Goal: Contribute content: Add original content to the website for others to see

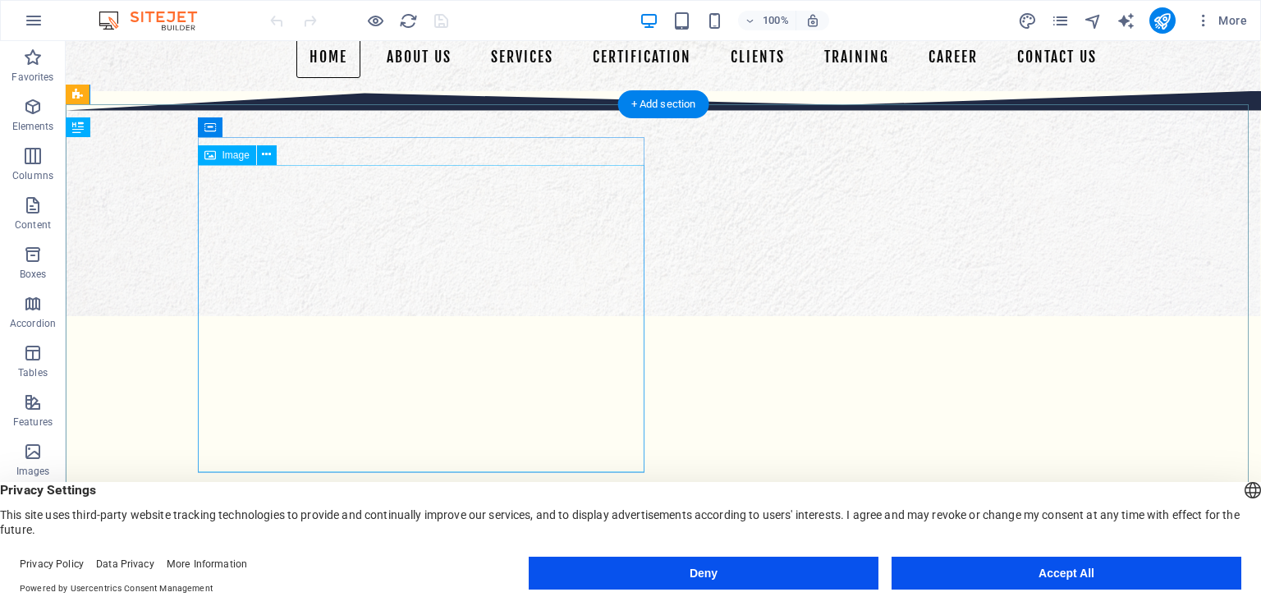
scroll to position [328, 0]
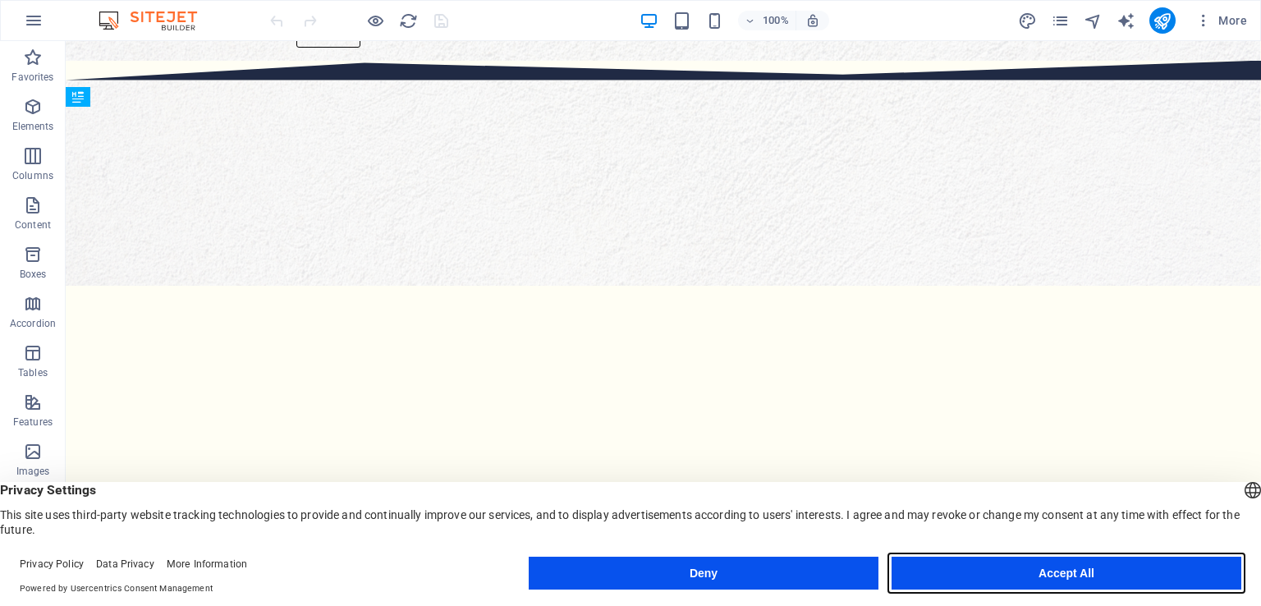
click at [1011, 575] on button "Accept All" at bounding box center [1066, 573] width 350 height 33
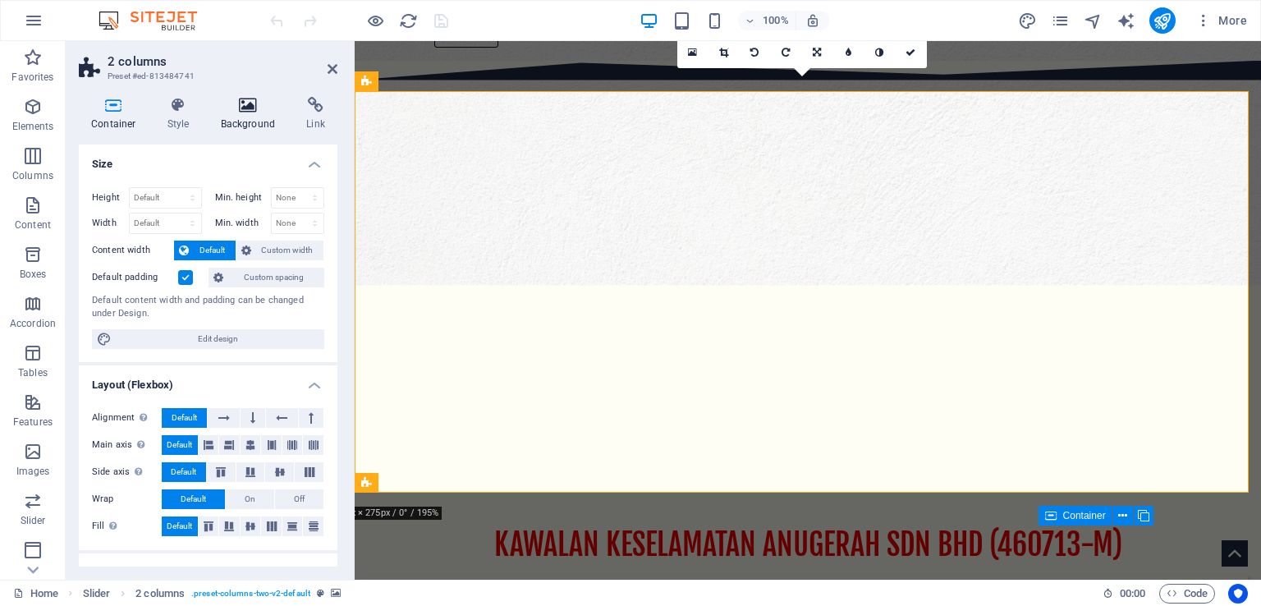
click at [258, 121] on h4 "Background" at bounding box center [252, 114] width 86 height 34
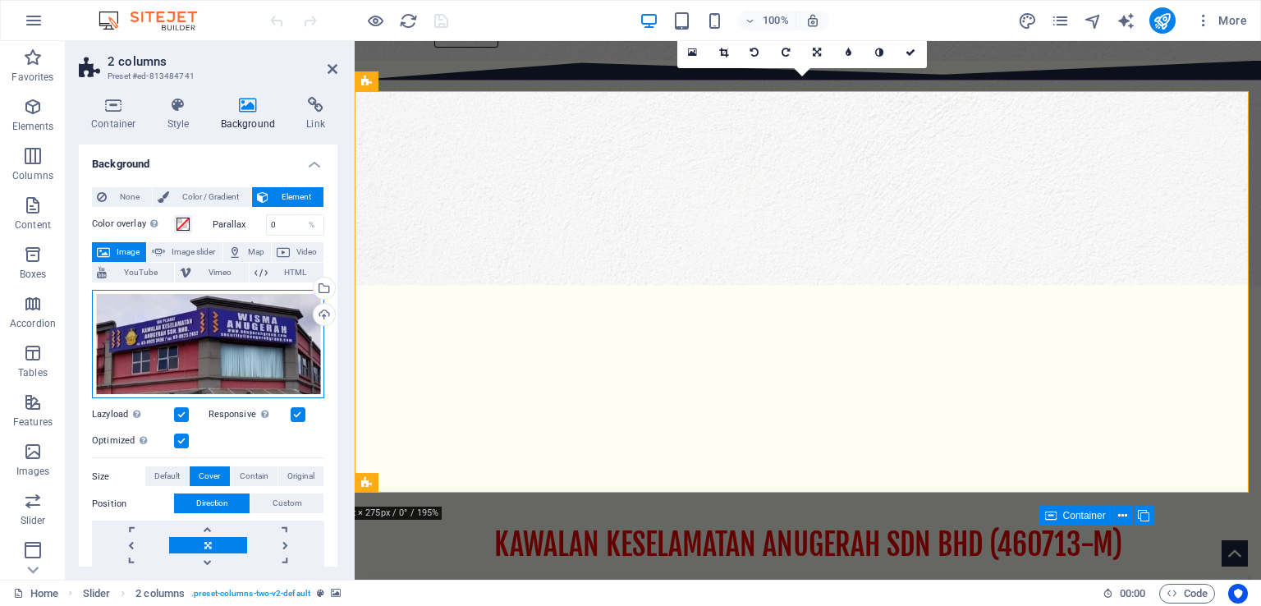
click at [240, 337] on div "Drag files here, click to choose files or select files from Files or our free s…" at bounding box center [208, 344] width 232 height 109
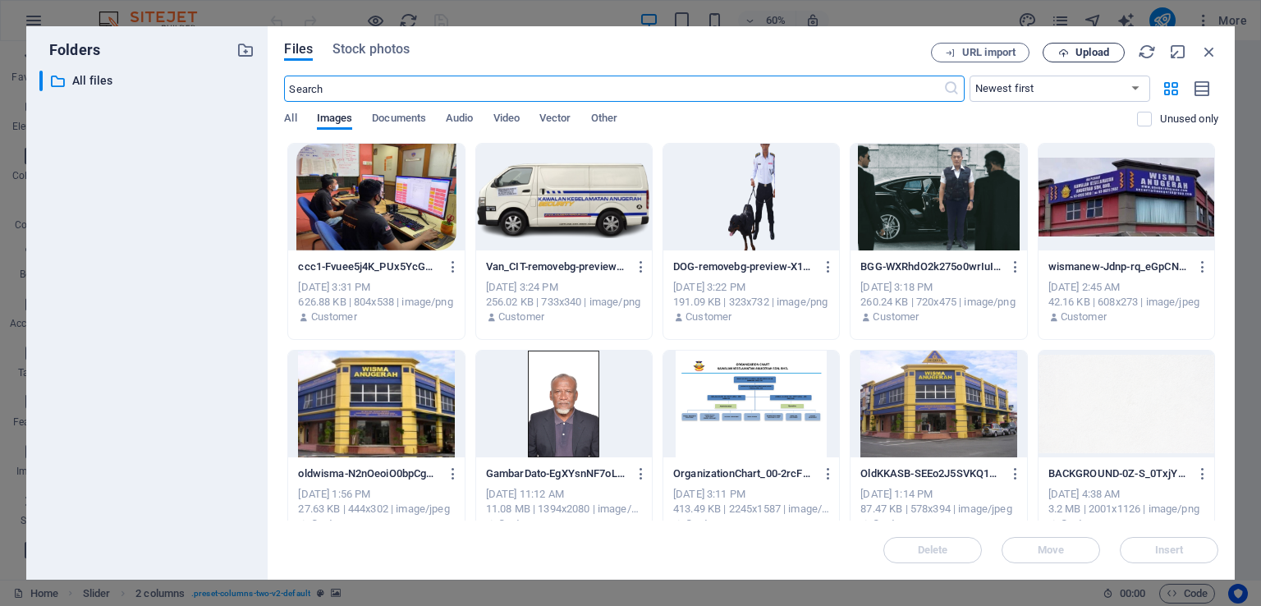
click at [1069, 52] on span "Upload" at bounding box center [1083, 53] width 67 height 11
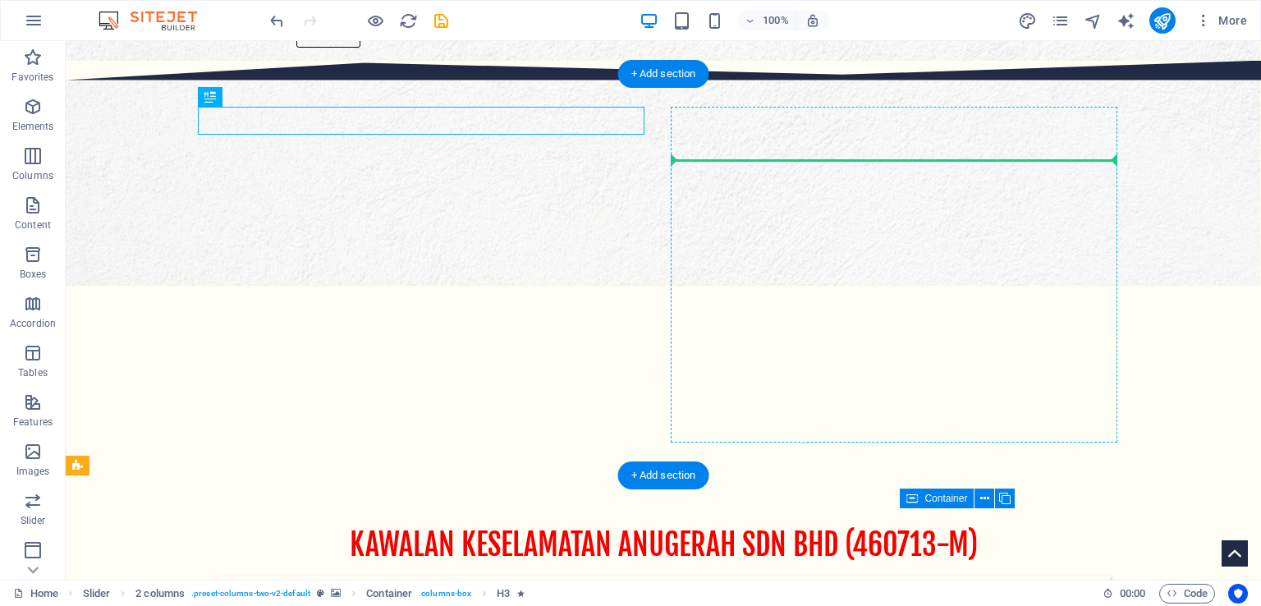
drag, startPoint x: 722, startPoint y: 149, endPoint x: 771, endPoint y: 189, distance: 63.6
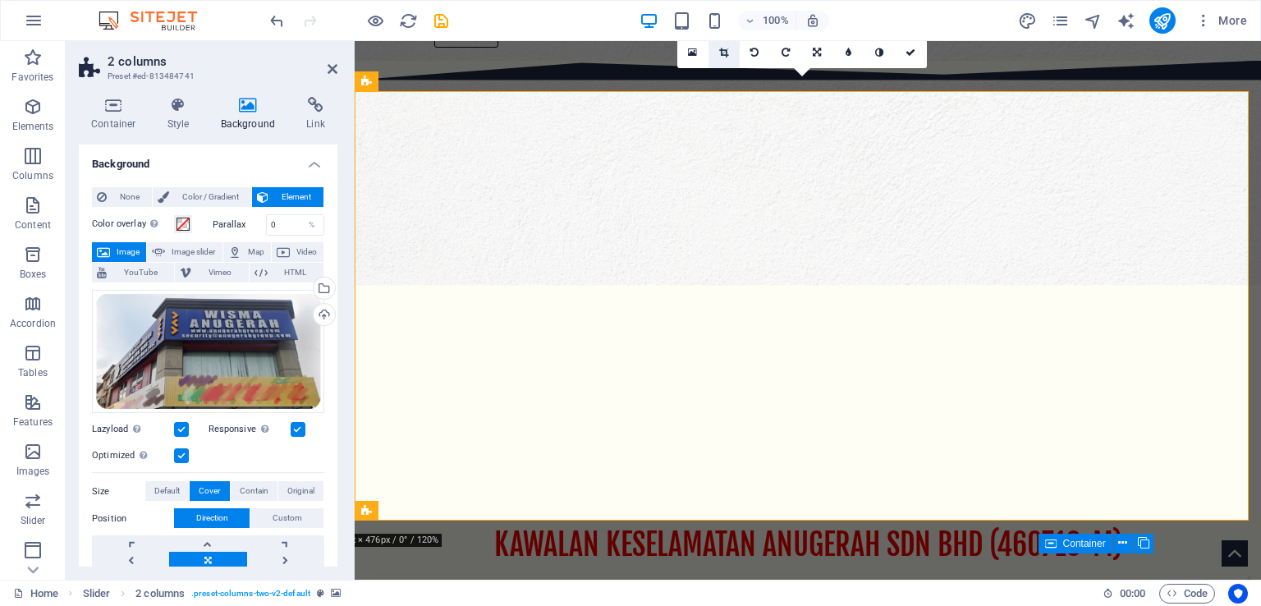
click at [719, 51] on icon at bounding box center [723, 53] width 9 height 10
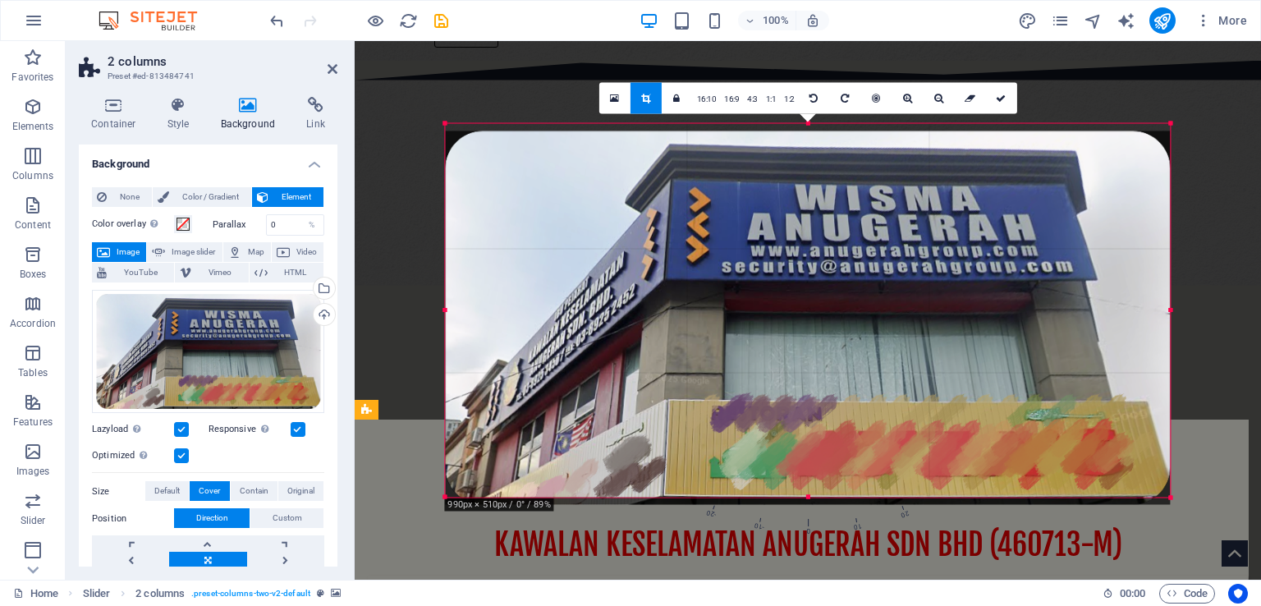
drag, startPoint x: 806, startPoint y: 490, endPoint x: 811, endPoint y: 497, distance: 8.9
click at [811, 497] on div "180 170 160 150 140 130 120 110 100 90 80 70 60 50 40 30 20 10 0 -10 -20 -30 -4…" at bounding box center [807, 311] width 725 height 374
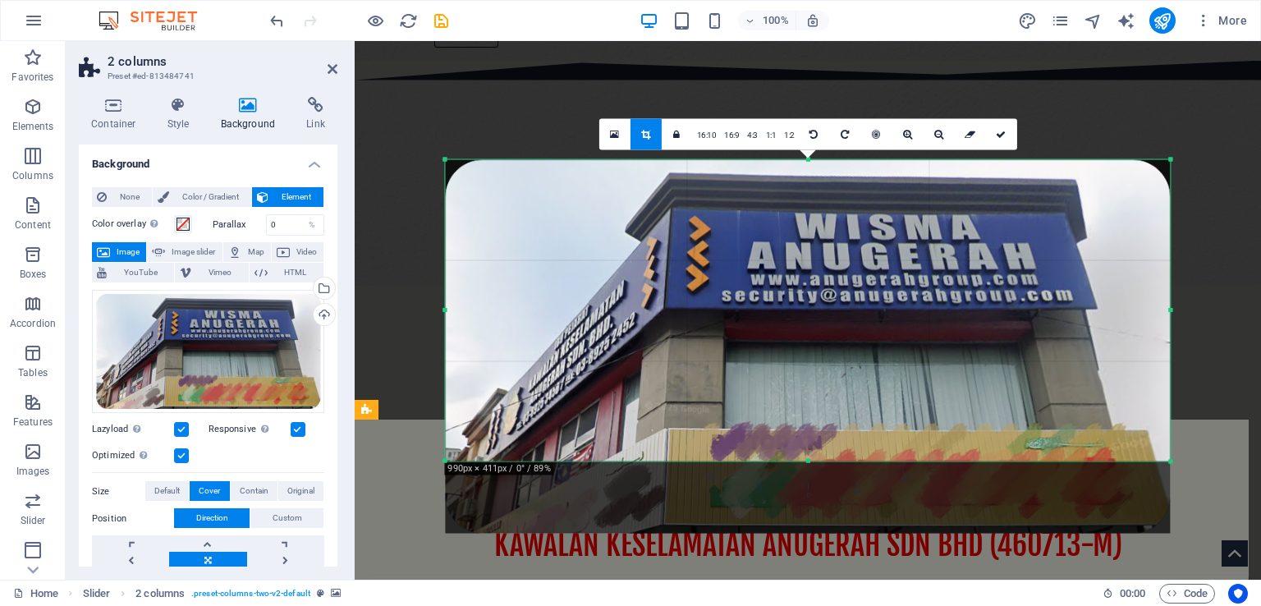
drag, startPoint x: 808, startPoint y: 494, endPoint x: 814, endPoint y: 422, distance: 72.5
click at [814, 422] on div "180 170 160 150 140 130 120 110 100 90 80 70 60 50 40 30 20 10 0 -10 -20 -30 -4…" at bounding box center [807, 310] width 725 height 301
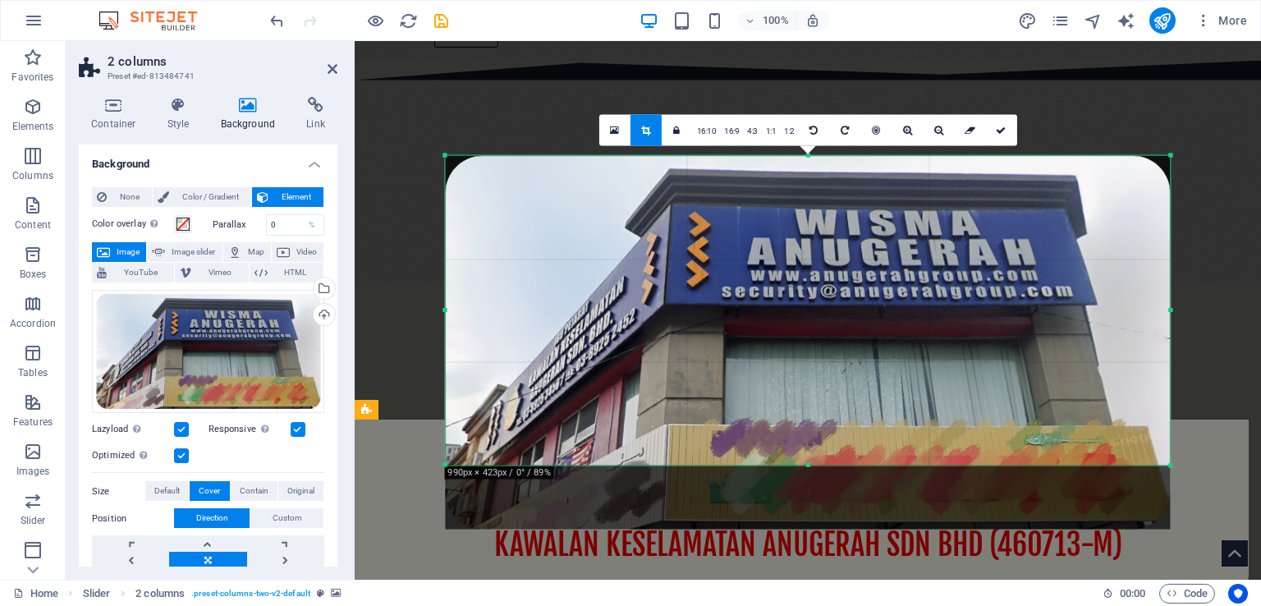
drag, startPoint x: 811, startPoint y: 458, endPoint x: 822, endPoint y: 466, distance: 13.5
click at [822, 466] on div at bounding box center [807, 465] width 725 height 6
click at [1003, 129] on icon at bounding box center [1001, 131] width 10 height 10
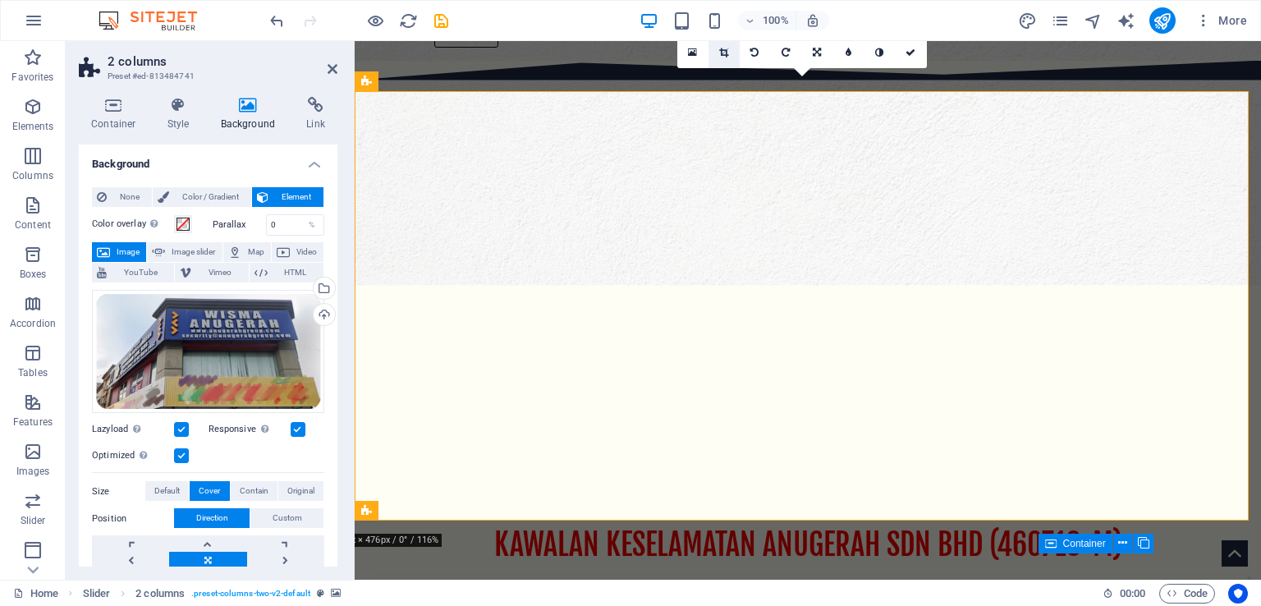
click at [729, 49] on link at bounding box center [723, 52] width 31 height 31
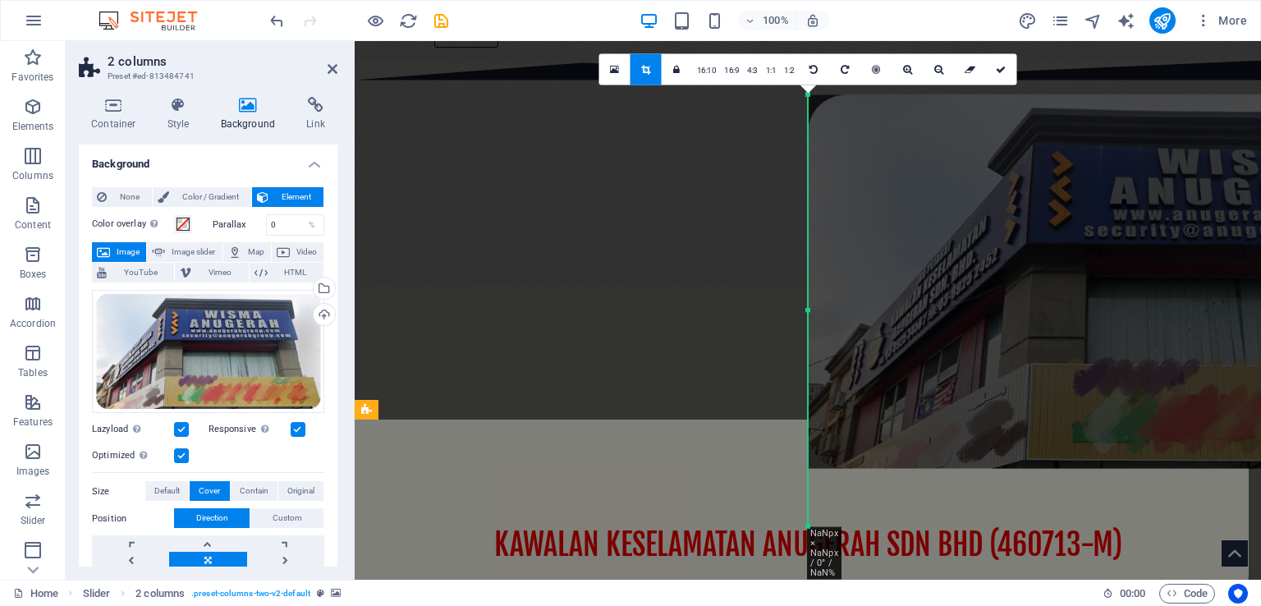
click at [910, 260] on div at bounding box center [1170, 282] width 725 height 374
click at [997, 65] on icon at bounding box center [1001, 70] width 10 height 10
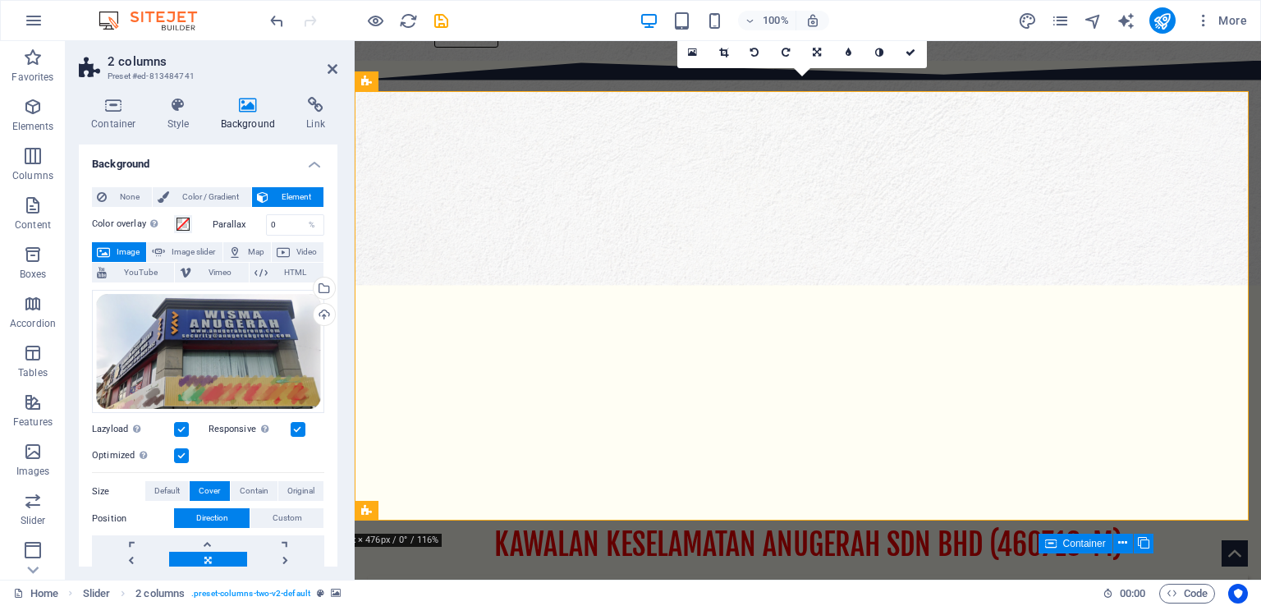
click at [722, 55] on icon at bounding box center [723, 53] width 9 height 10
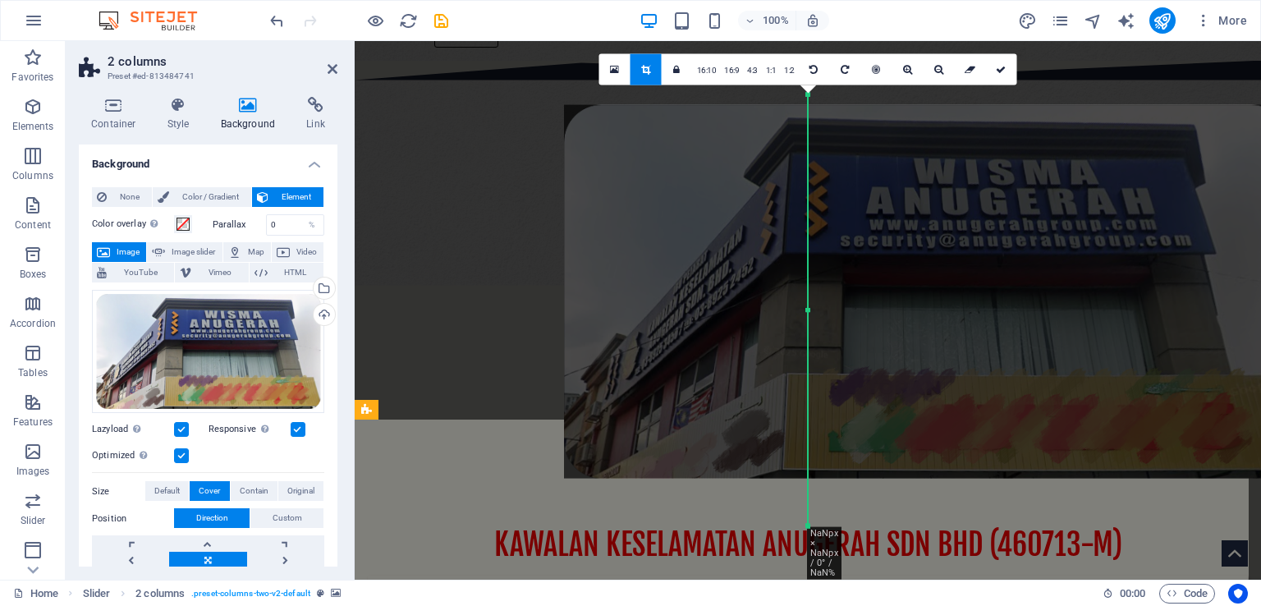
drag, startPoint x: 901, startPoint y: 162, endPoint x: 651, endPoint y: 172, distance: 249.7
click at [651, 172] on div at bounding box center [926, 292] width 725 height 374
click at [1003, 70] on icon at bounding box center [1001, 70] width 10 height 10
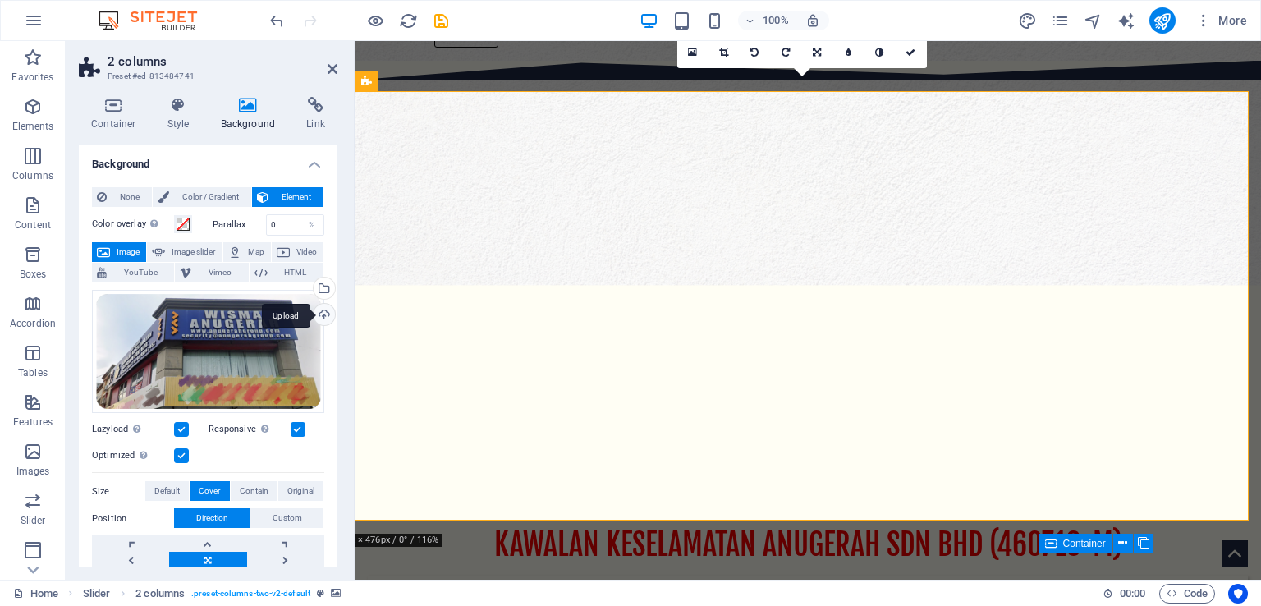
click at [322, 316] on div "Upload" at bounding box center [322, 316] width 25 height 25
click at [209, 354] on div "Drag files here, click to choose files or select files from Files or our free s…" at bounding box center [208, 352] width 232 height 124
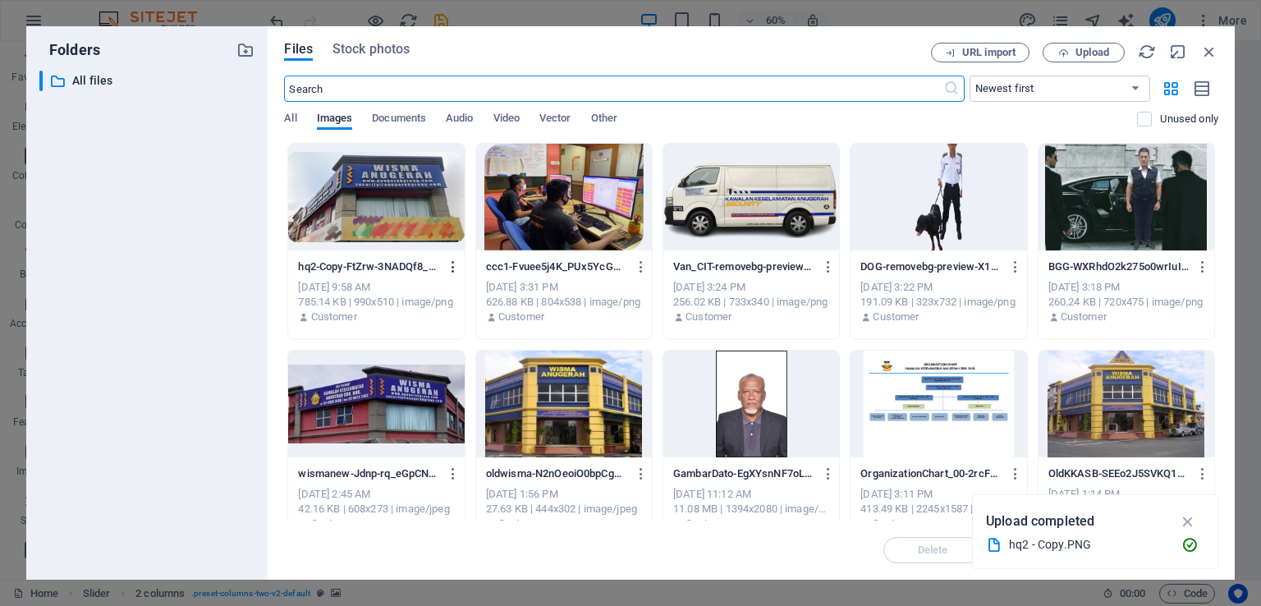
click at [454, 264] on icon "button" at bounding box center [454, 266] width 16 height 15
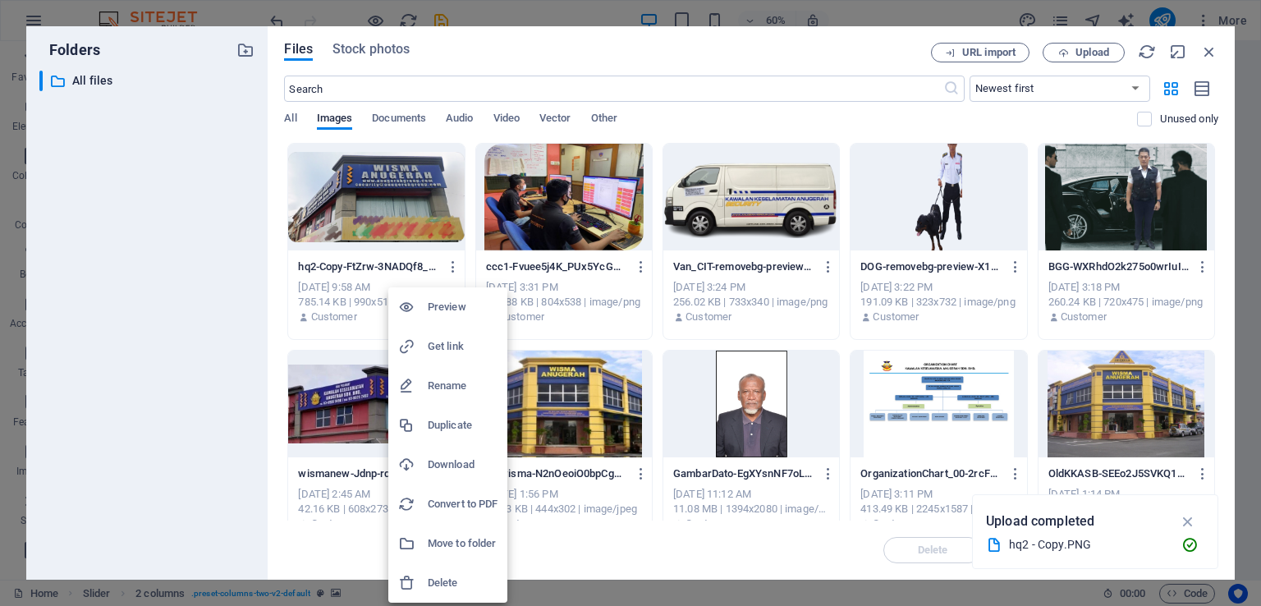
click at [437, 589] on h6 "Delete" at bounding box center [463, 583] width 70 height 20
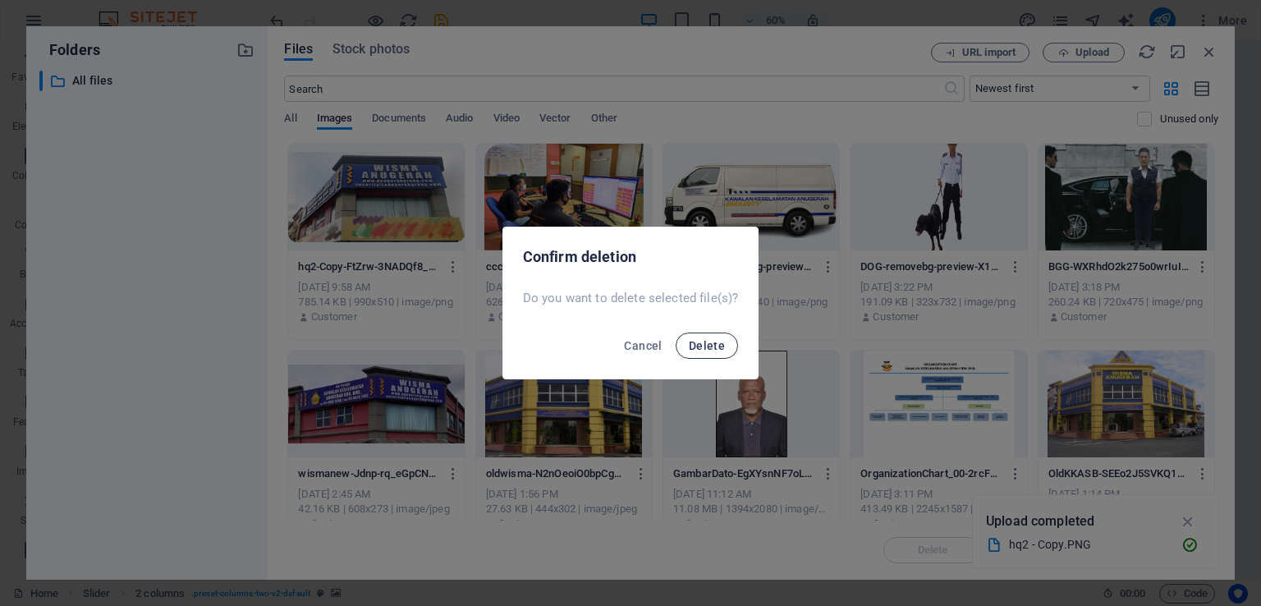
click at [696, 339] on span "Delete" at bounding box center [707, 345] width 36 height 13
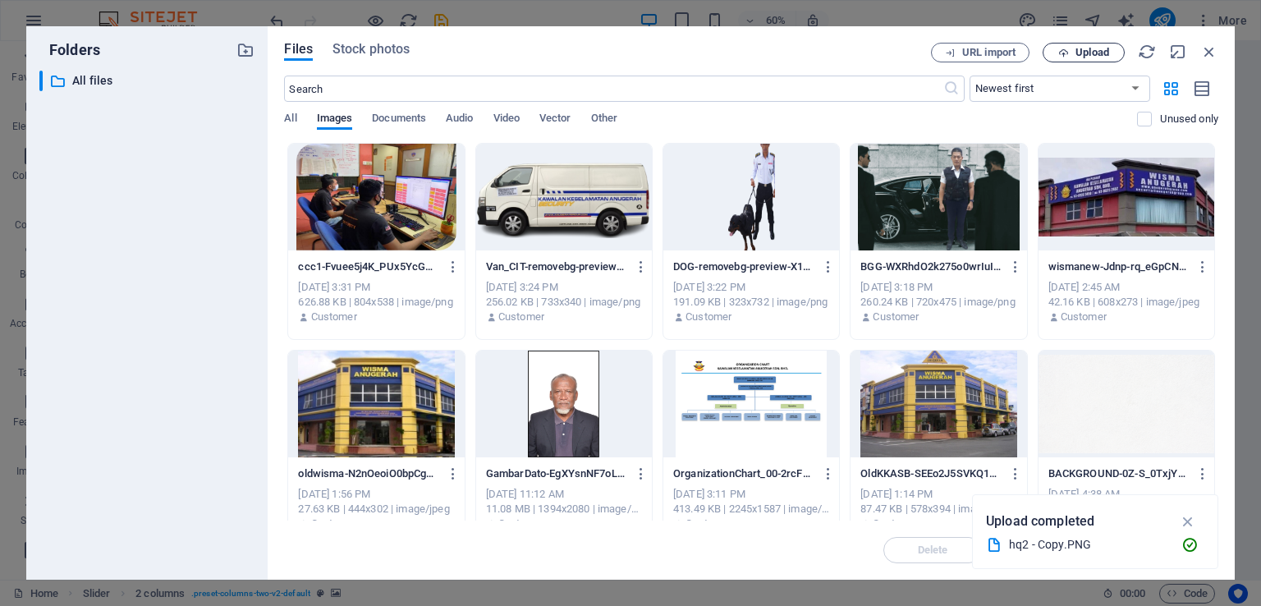
click at [1093, 57] on span "Upload" at bounding box center [1092, 53] width 34 height 10
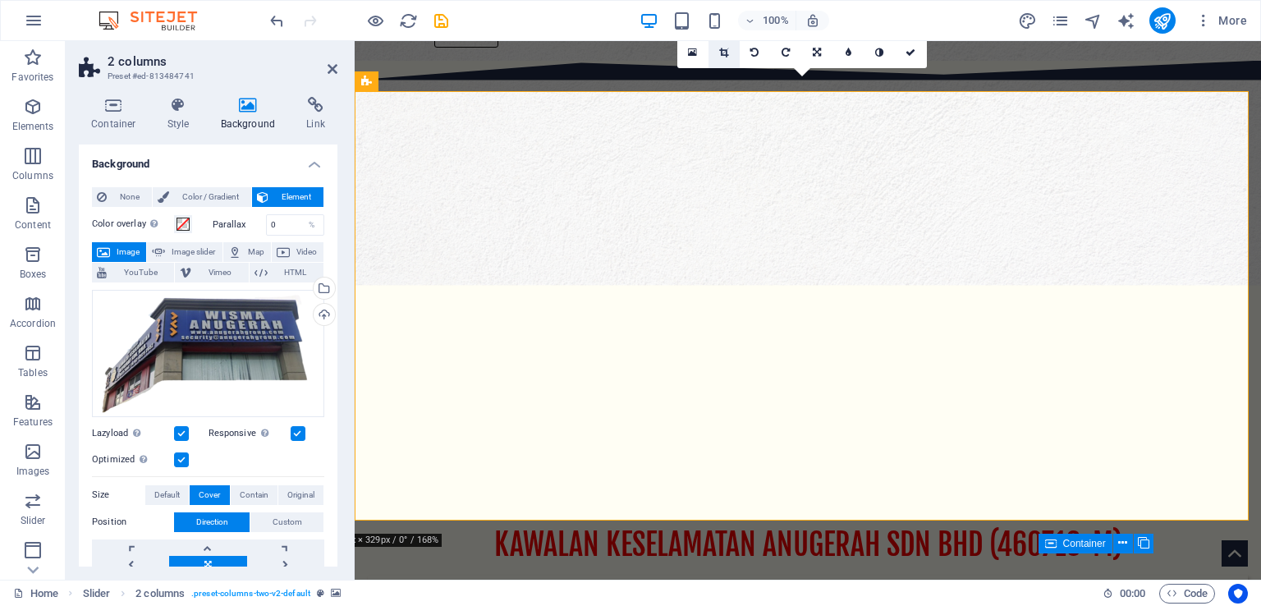
click at [725, 55] on icon at bounding box center [723, 53] width 9 height 10
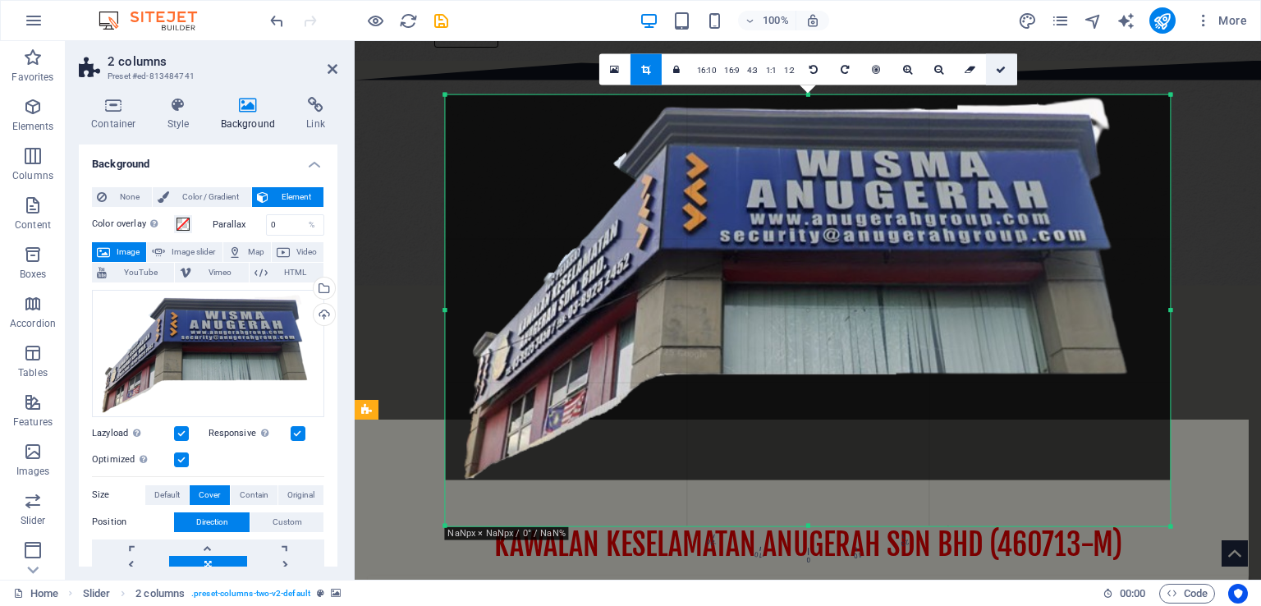
click at [1001, 70] on icon at bounding box center [1001, 70] width 10 height 10
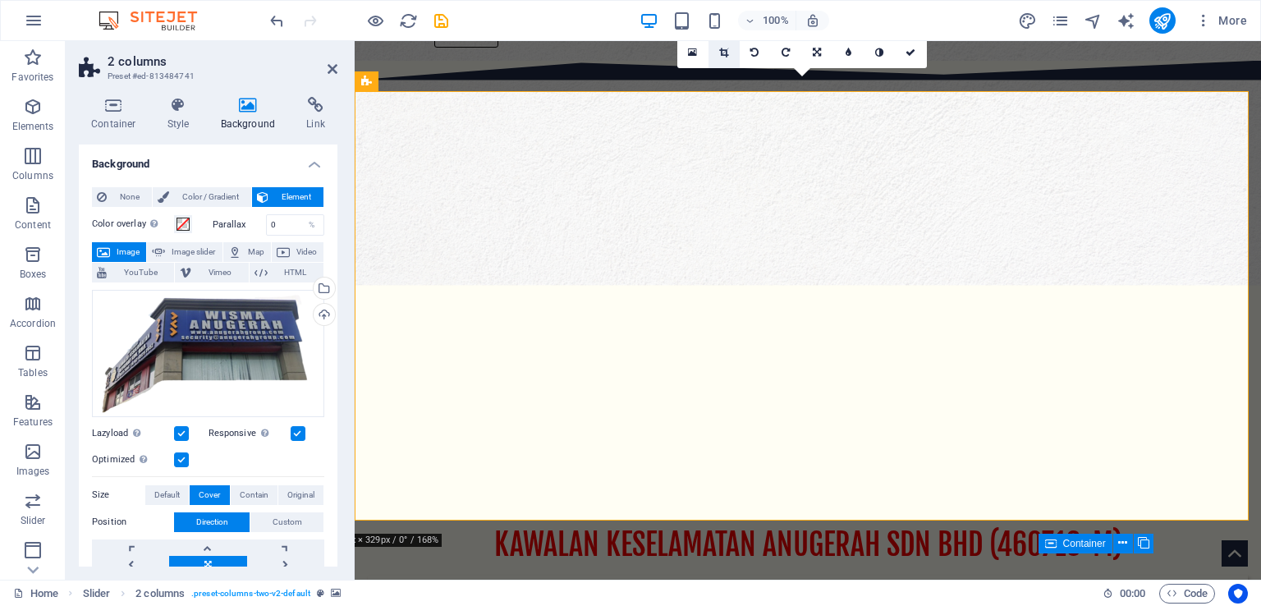
click at [719, 53] on icon at bounding box center [723, 53] width 9 height 10
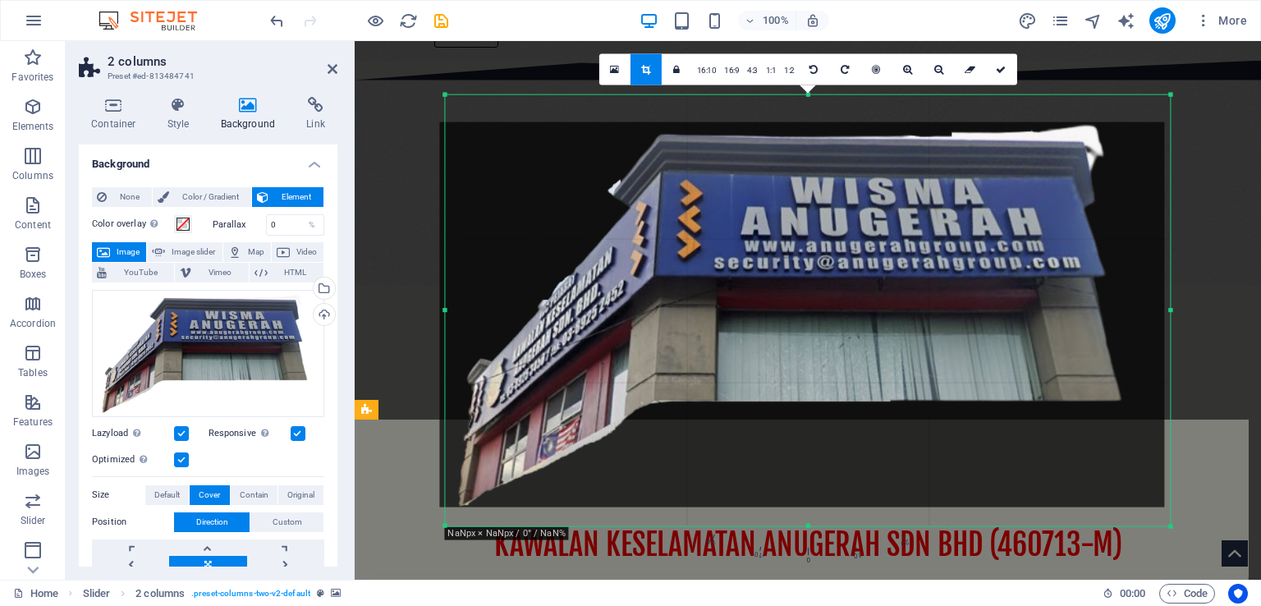
drag, startPoint x: 824, startPoint y: 152, endPoint x: 818, endPoint y: 179, distance: 27.7
click at [818, 179] on div at bounding box center [801, 314] width 725 height 385
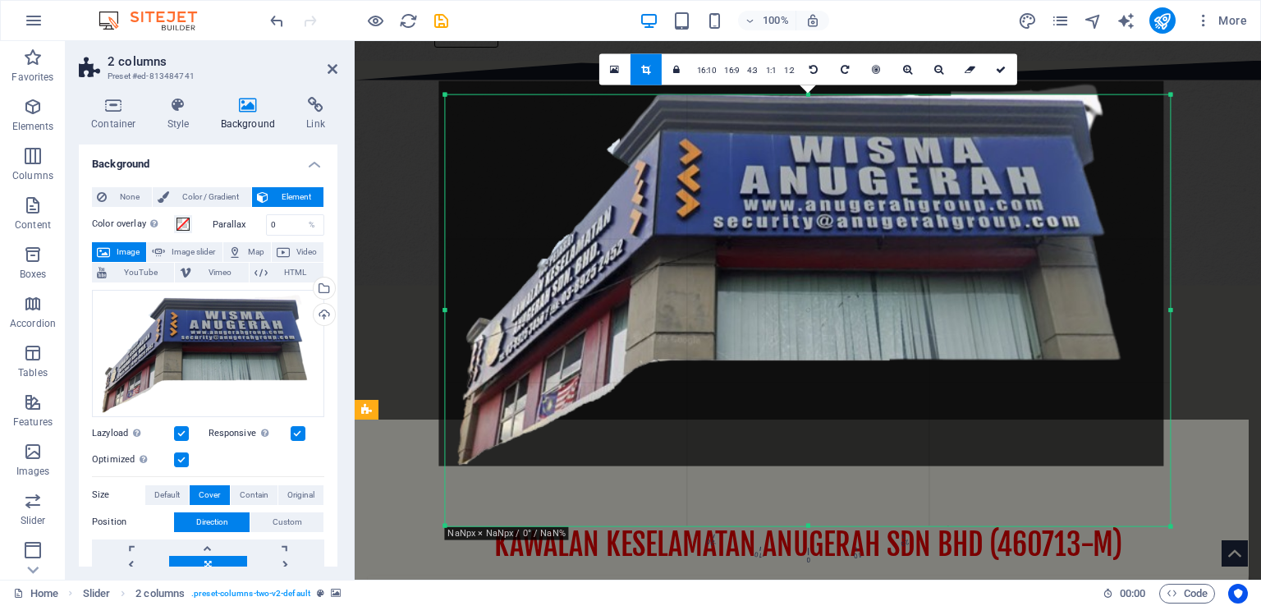
drag, startPoint x: 864, startPoint y: 180, endPoint x: 864, endPoint y: 139, distance: 41.1
click at [864, 139] on div at bounding box center [800, 273] width 725 height 385
click at [996, 67] on icon at bounding box center [1001, 70] width 10 height 10
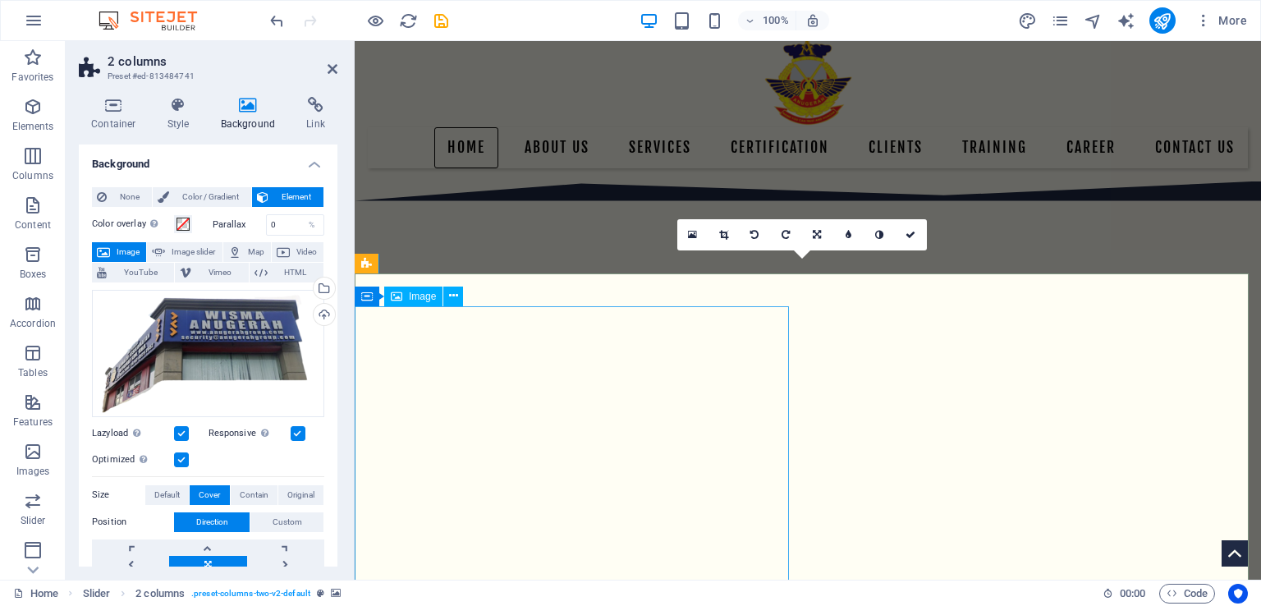
scroll to position [328, 0]
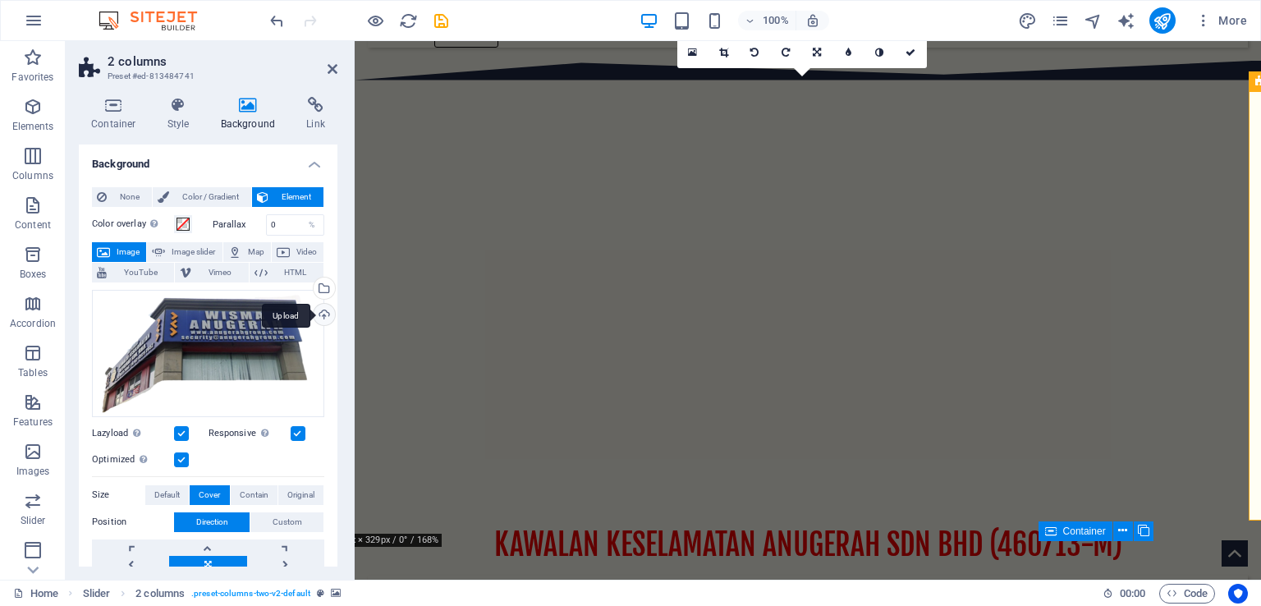
click at [318, 313] on div "Upload" at bounding box center [322, 316] width 25 height 25
click at [200, 356] on div "Drag files here, click to choose files or select files from Files or our free s…" at bounding box center [208, 353] width 232 height 127
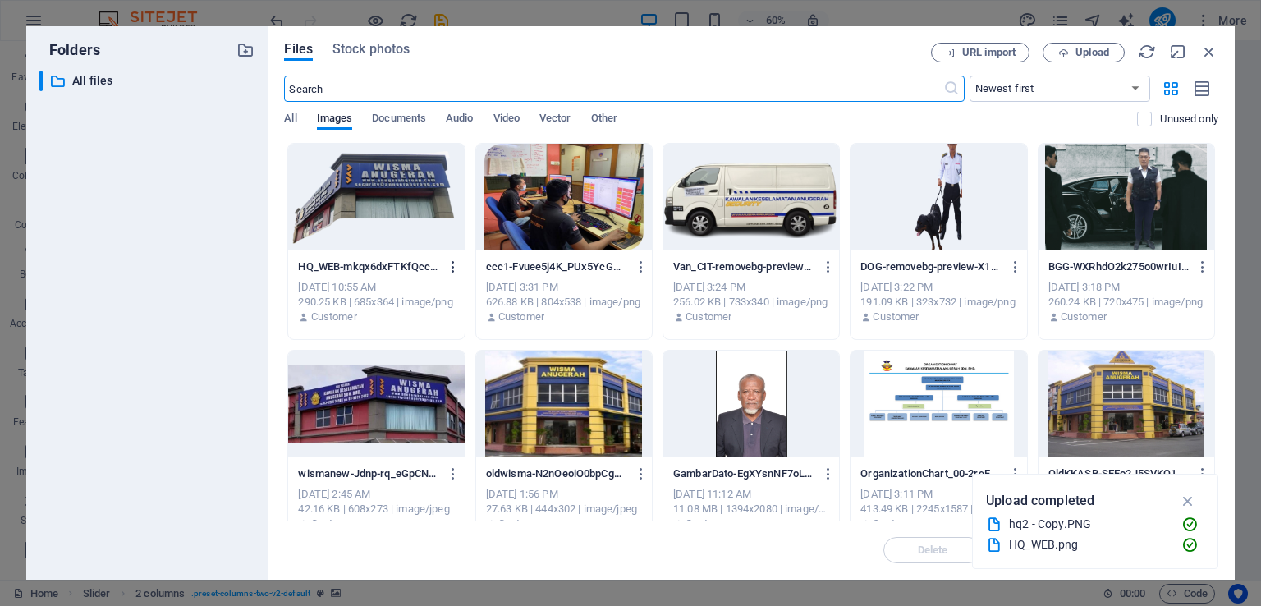
click at [452, 264] on icon "button" at bounding box center [454, 266] width 16 height 15
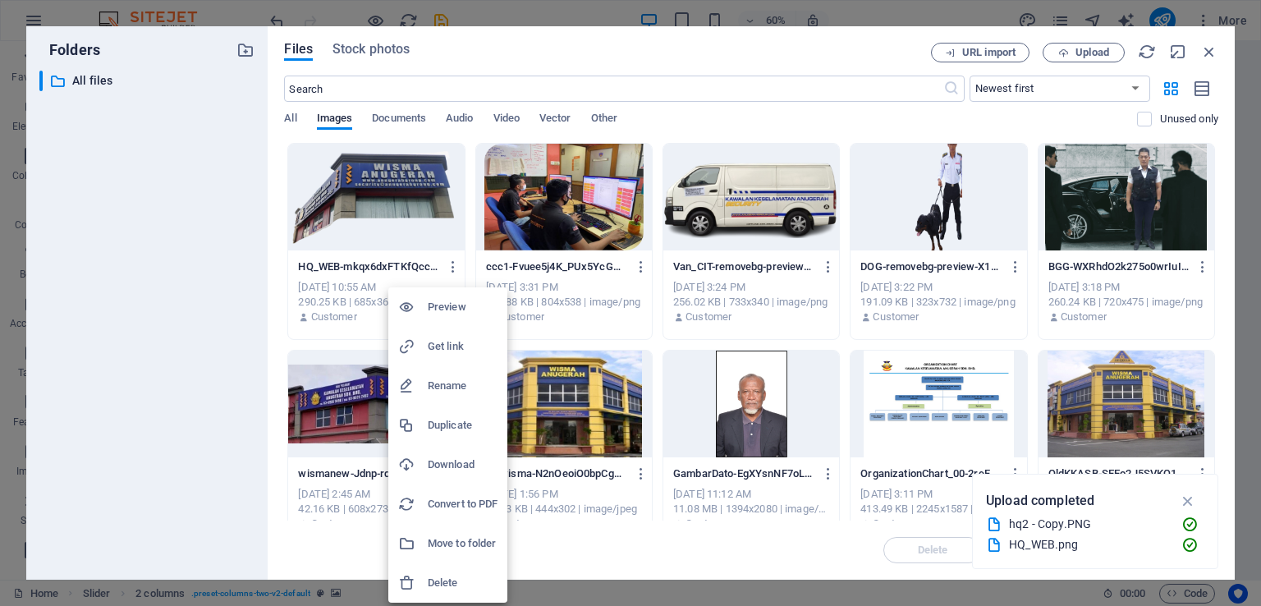
click at [456, 579] on h6 "Delete" at bounding box center [463, 583] width 70 height 20
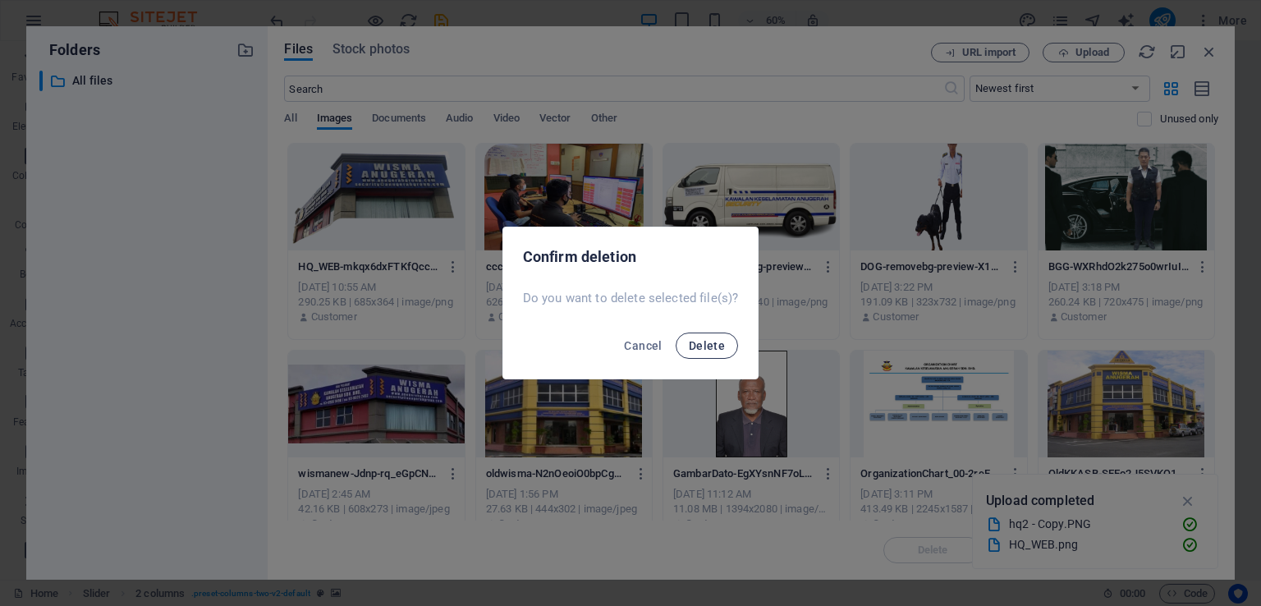
click at [713, 339] on span "Delete" at bounding box center [707, 345] width 36 height 13
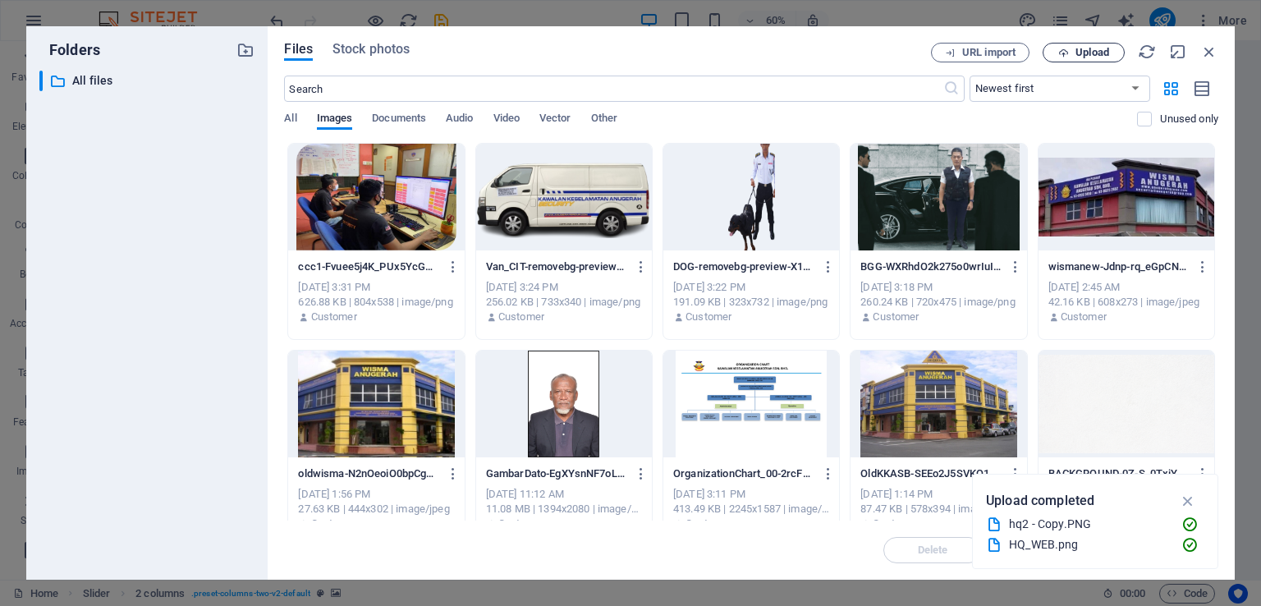
click at [1082, 52] on span "Upload" at bounding box center [1092, 53] width 34 height 10
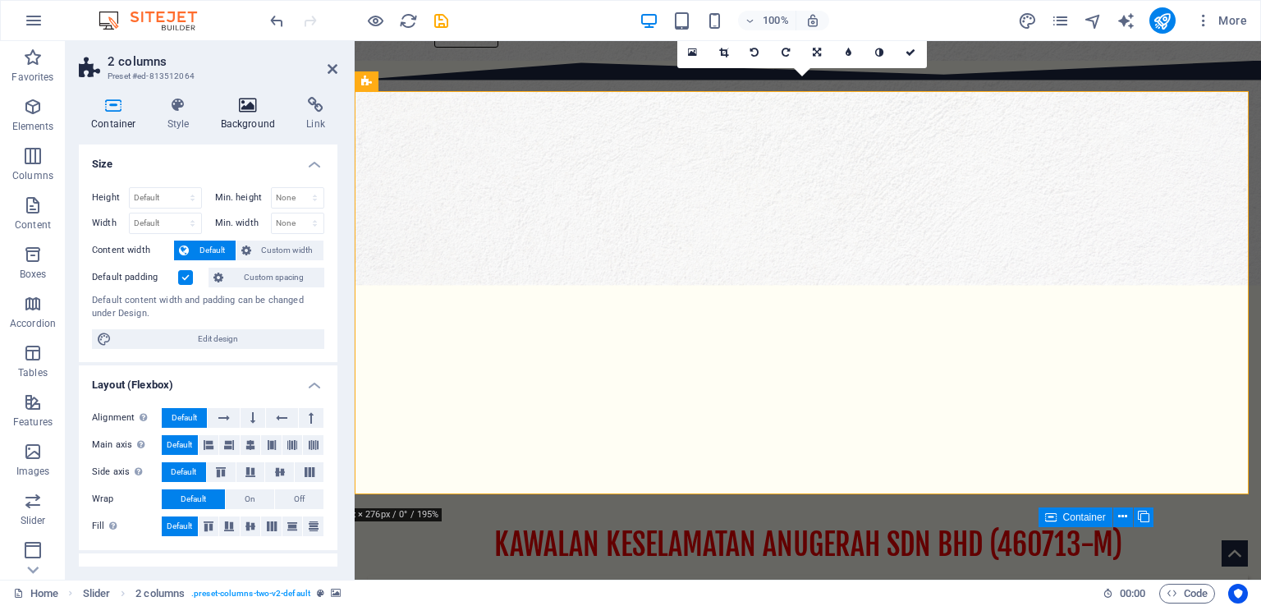
click at [245, 98] on icon at bounding box center [249, 105] width 80 height 16
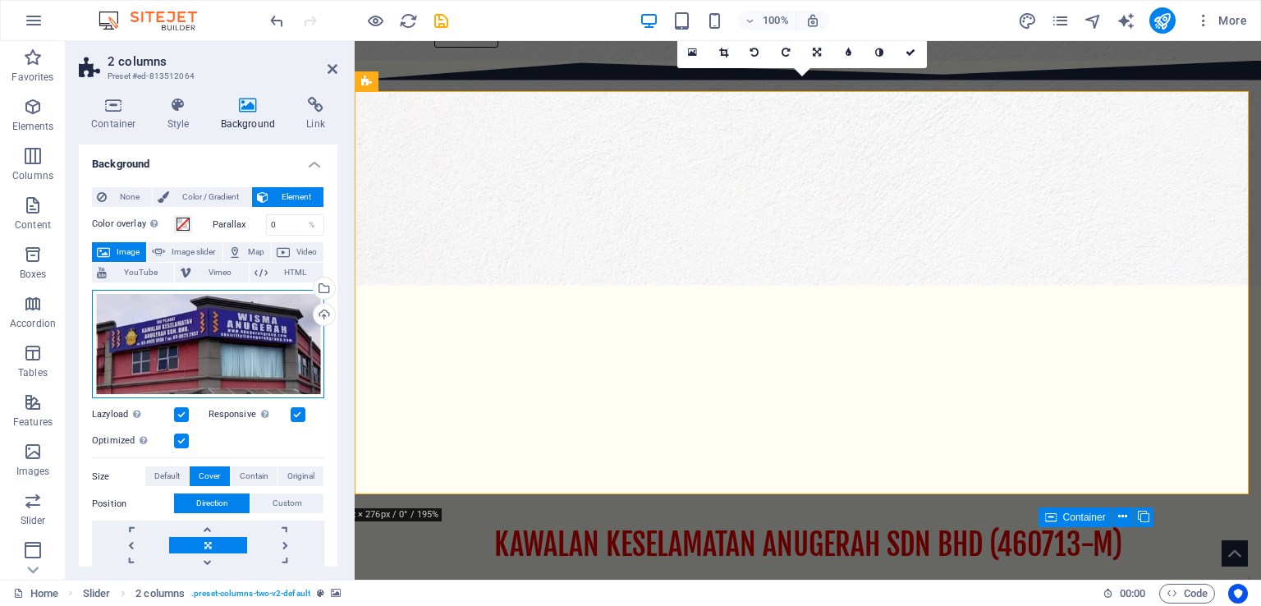
click at [207, 364] on div "Drag files here, click to choose files or select files from Files or our free s…" at bounding box center [208, 344] width 232 height 109
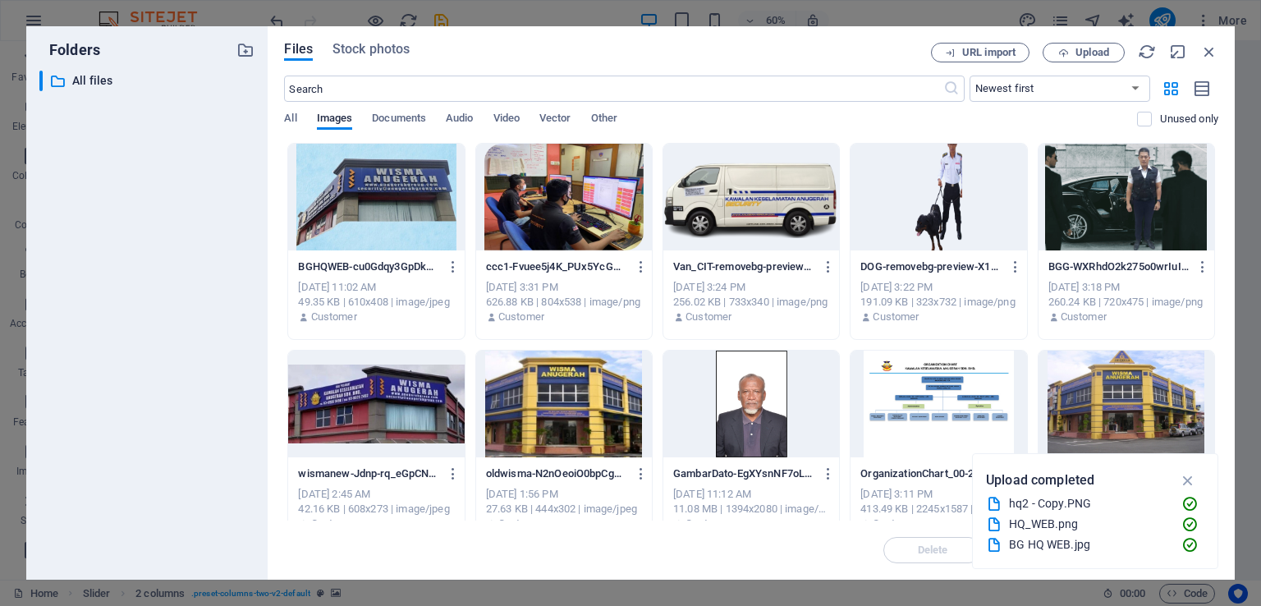
click at [351, 227] on div at bounding box center [376, 197] width 176 height 107
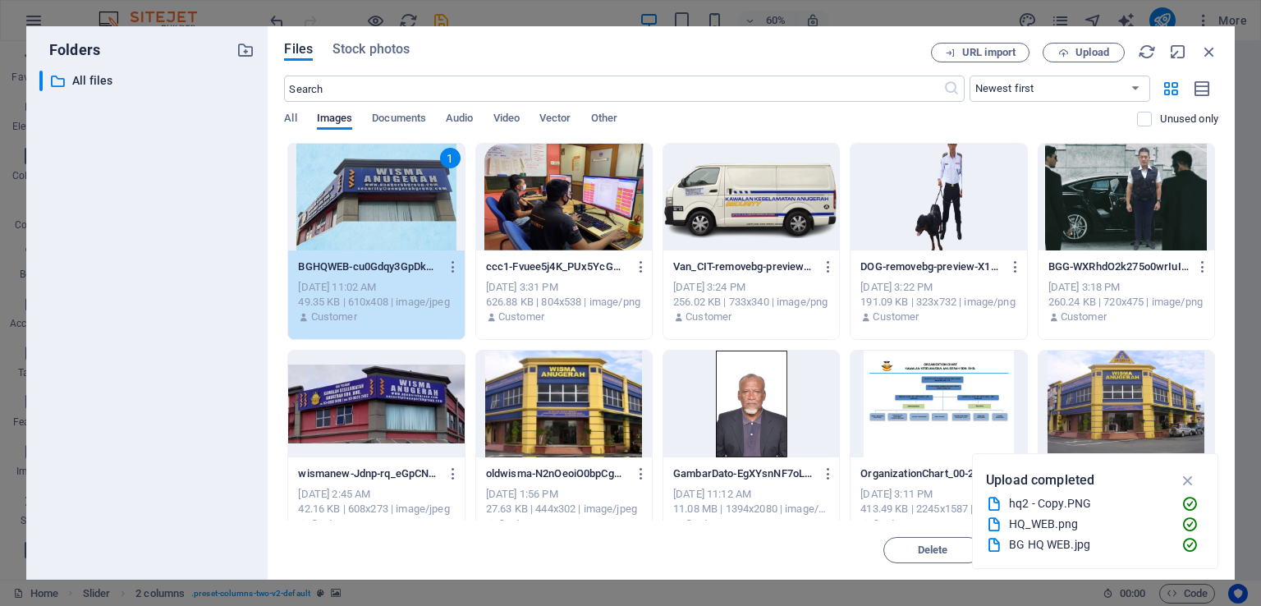
click at [351, 227] on div "1" at bounding box center [376, 197] width 176 height 107
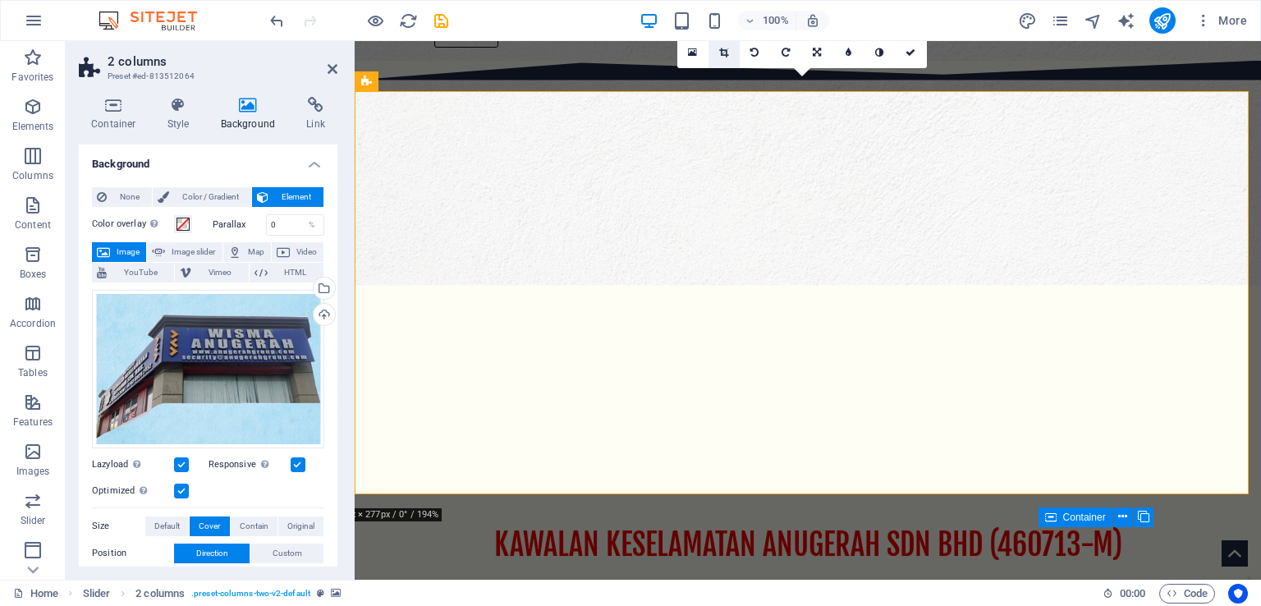
click at [719, 51] on icon at bounding box center [723, 53] width 9 height 10
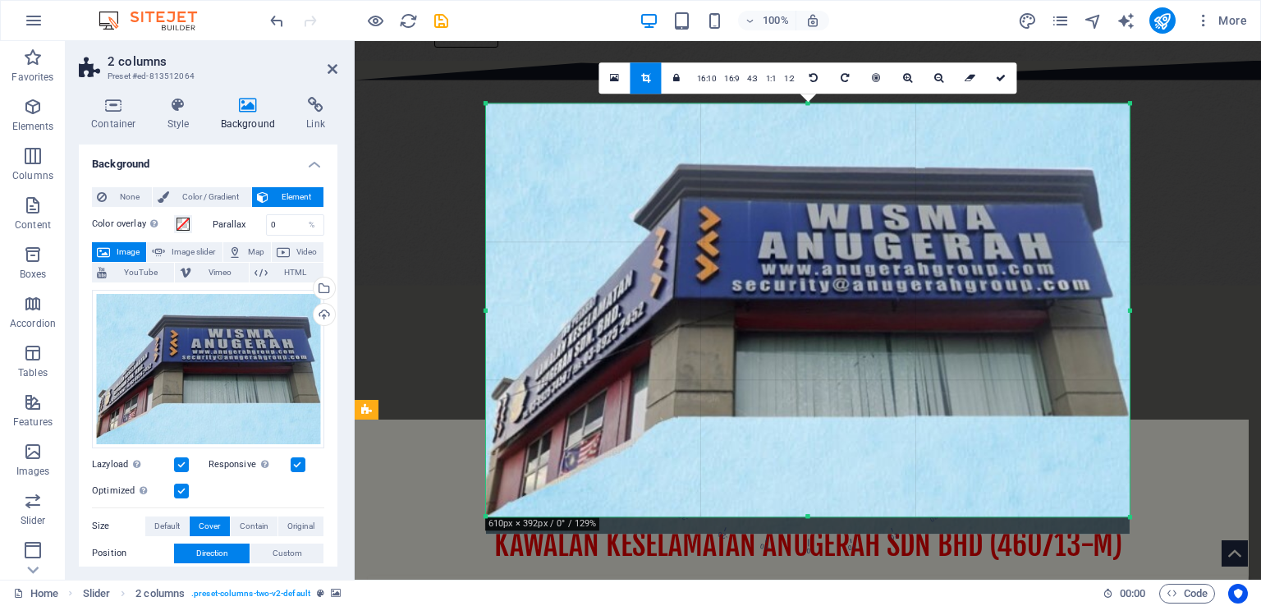
drag, startPoint x: 811, startPoint y: 524, endPoint x: 804, endPoint y: 506, distance: 18.8
click at [804, 506] on div "180 170 160 150 140 130 120 110 100 90 80 70 60 50 40 30 20 10 0 -10 -20 -30 -4…" at bounding box center [808, 309] width 644 height 413
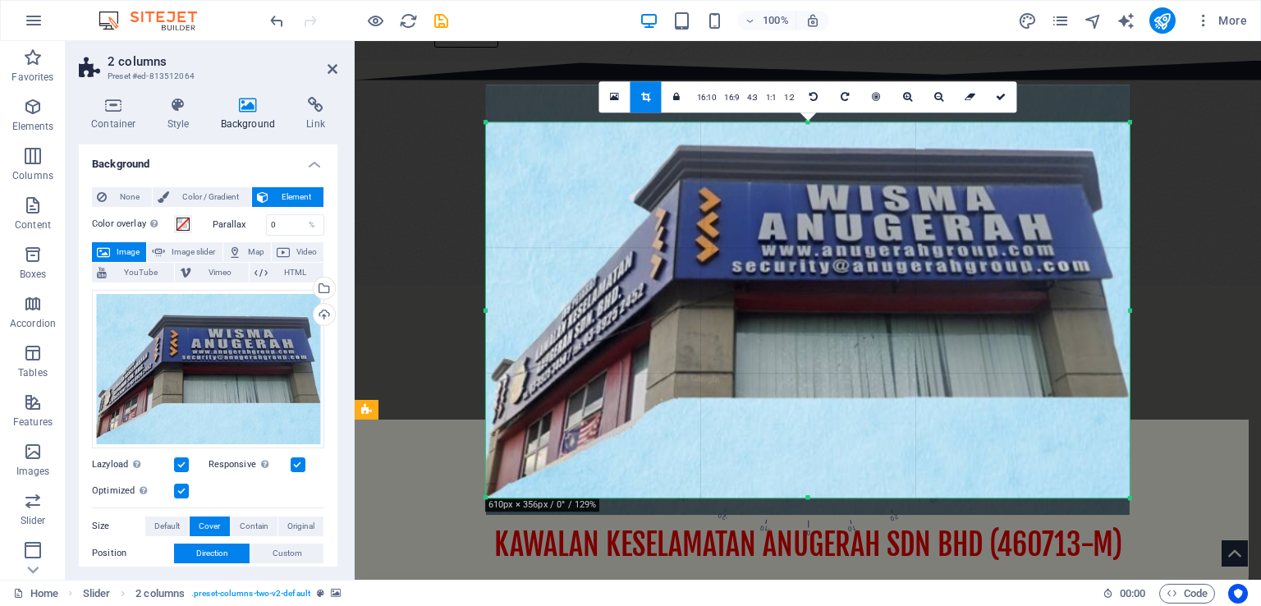
drag, startPoint x: 806, startPoint y: 103, endPoint x: 803, endPoint y: 141, distance: 37.9
click at [803, 141] on div "180 170 160 150 140 130 120 110 100 90 80 70 60 50 40 30 20 10 0 -10 -20 -30 -4…" at bounding box center [808, 309] width 644 height 375
click at [1003, 98] on icon at bounding box center [1001, 97] width 10 height 10
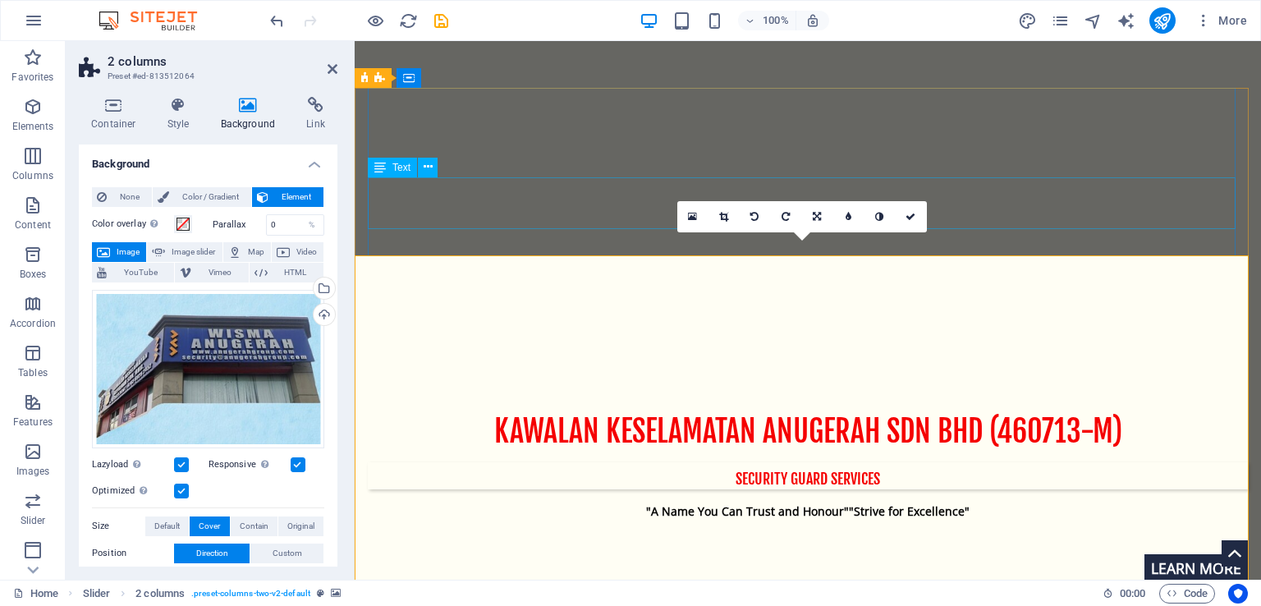
scroll to position [164, 0]
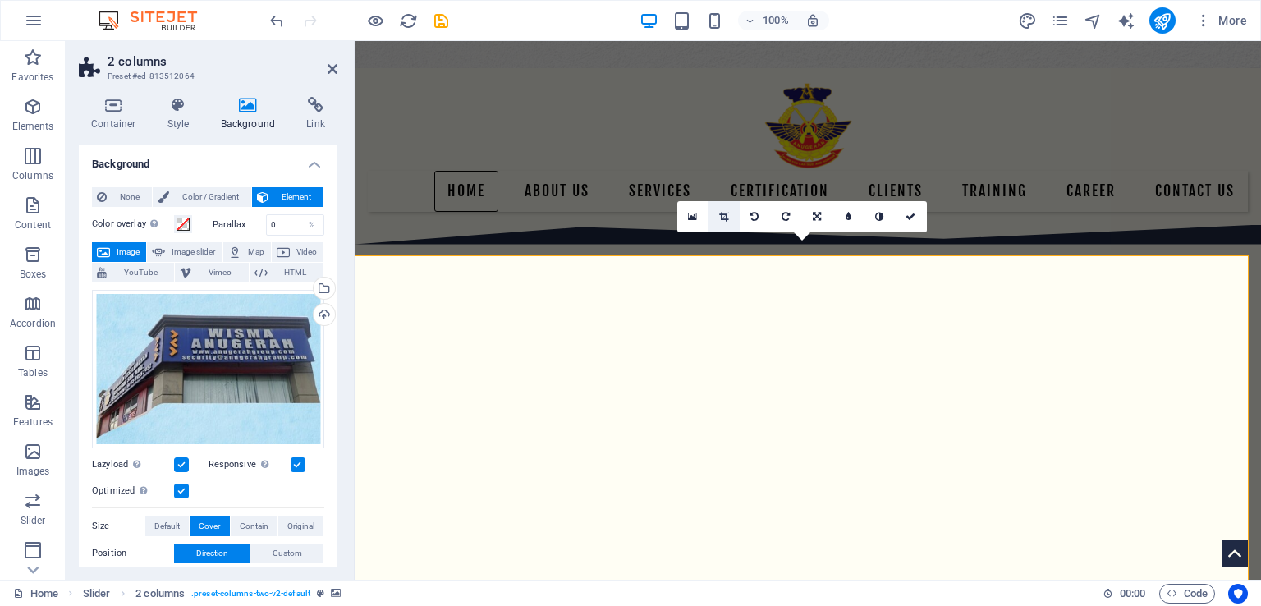
click at [719, 222] on link at bounding box center [723, 216] width 31 height 31
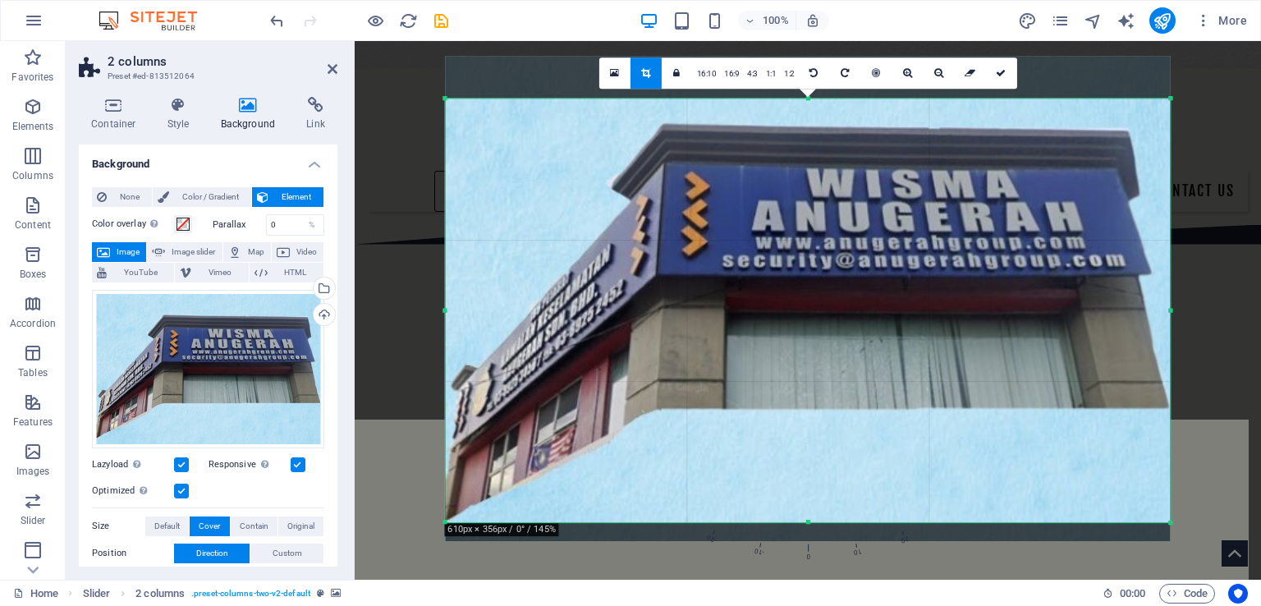
click at [811, 101] on div at bounding box center [807, 298] width 725 height 485
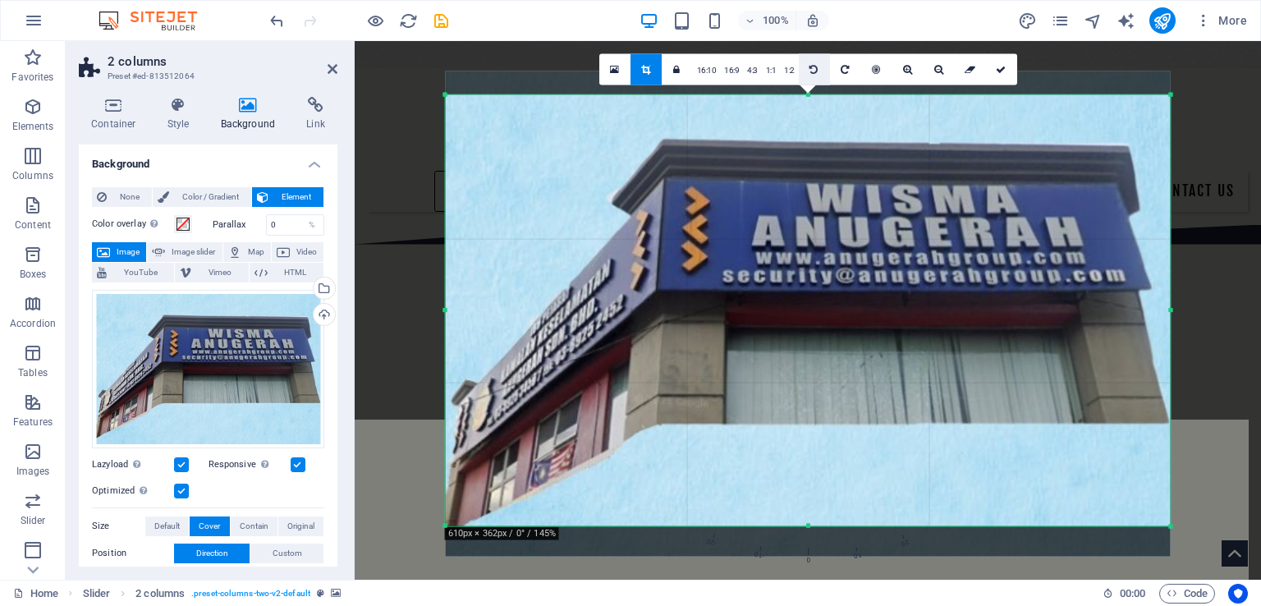
drag, startPoint x: 808, startPoint y: 96, endPoint x: 809, endPoint y: 77, distance: 19.0
click at [809, 95] on div "180 170 160 150 140 130 120 110 100 90 80 70 60 50 40 30 20 10 0 -10 -20 -30 -4…" at bounding box center [808, 310] width 725 height 431
click at [1000, 67] on icon at bounding box center [1001, 70] width 10 height 10
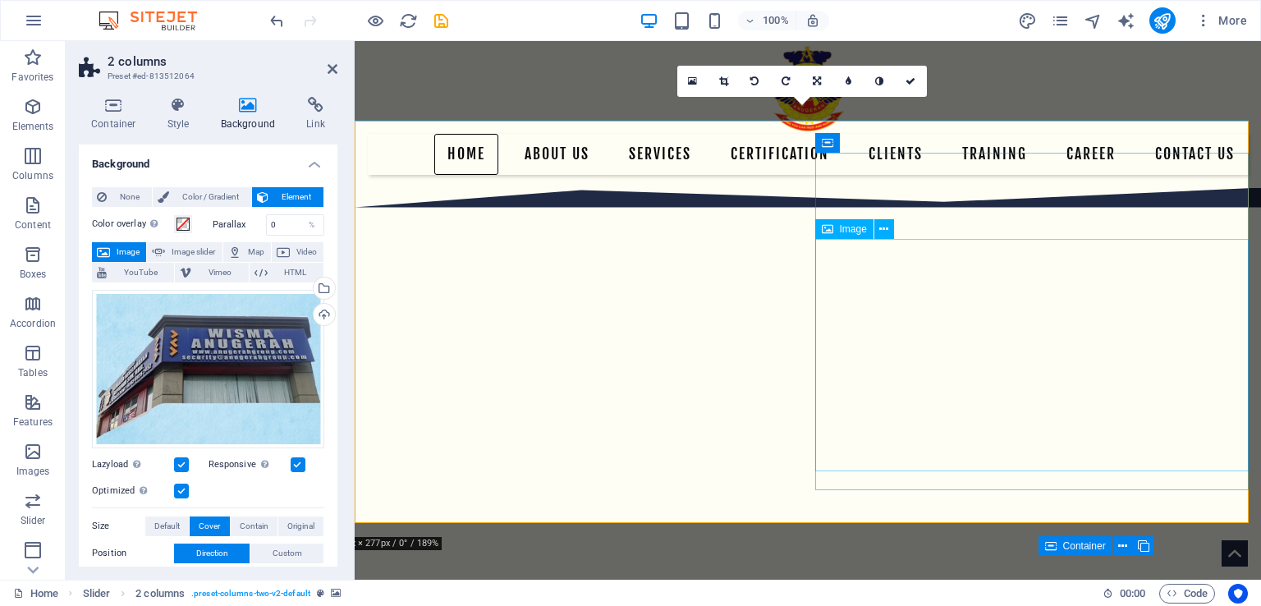
scroll to position [328, 0]
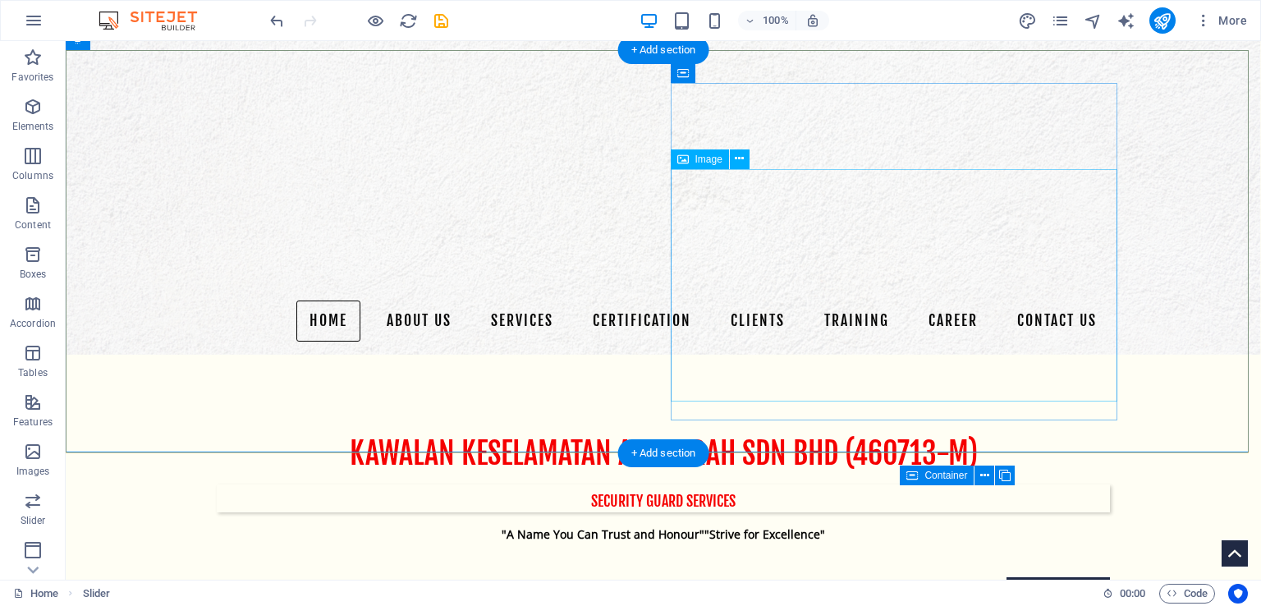
scroll to position [246, 0]
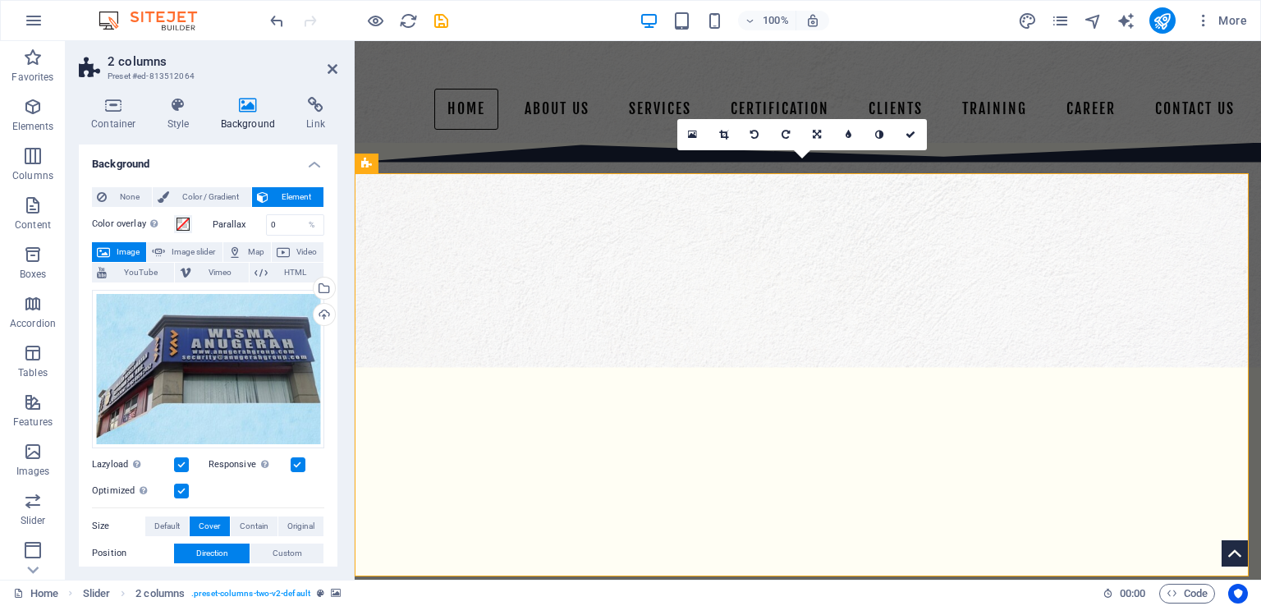
click at [727, 133] on icon at bounding box center [723, 135] width 9 height 10
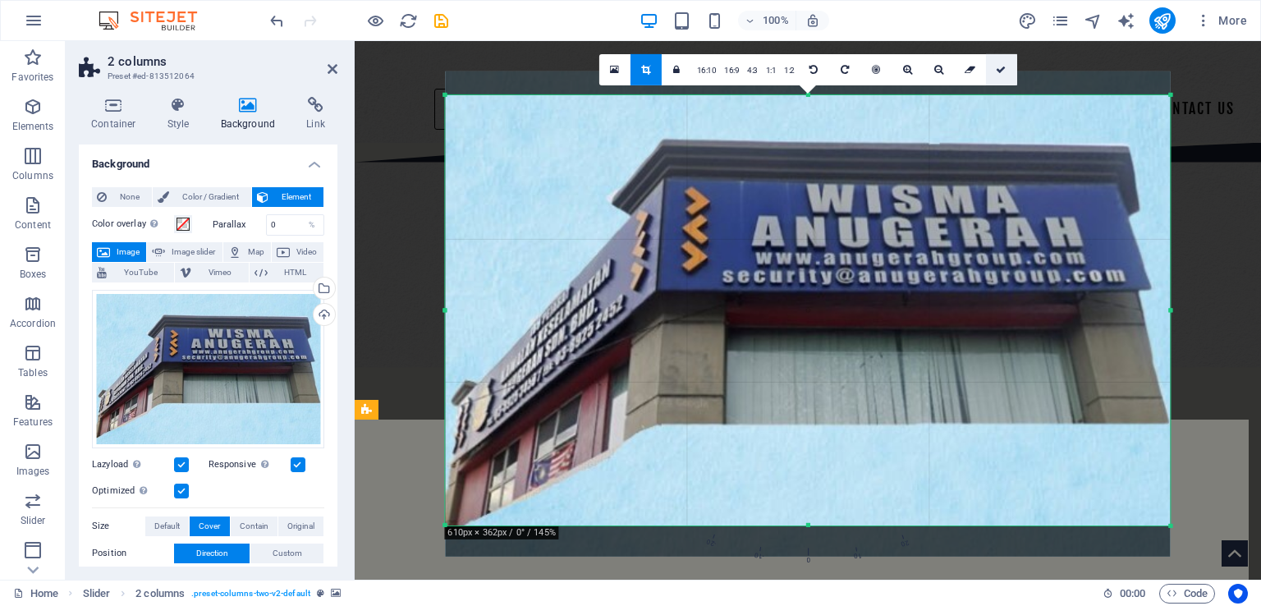
click at [997, 66] on icon at bounding box center [1001, 70] width 10 height 10
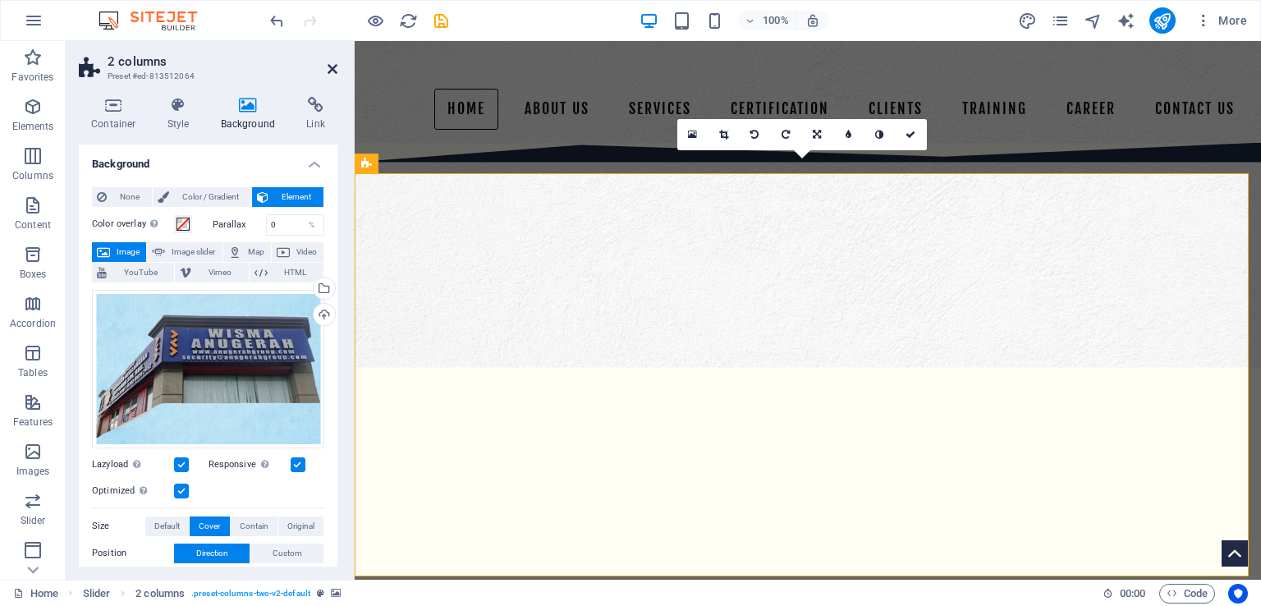
click at [337, 72] on icon at bounding box center [333, 68] width 10 height 13
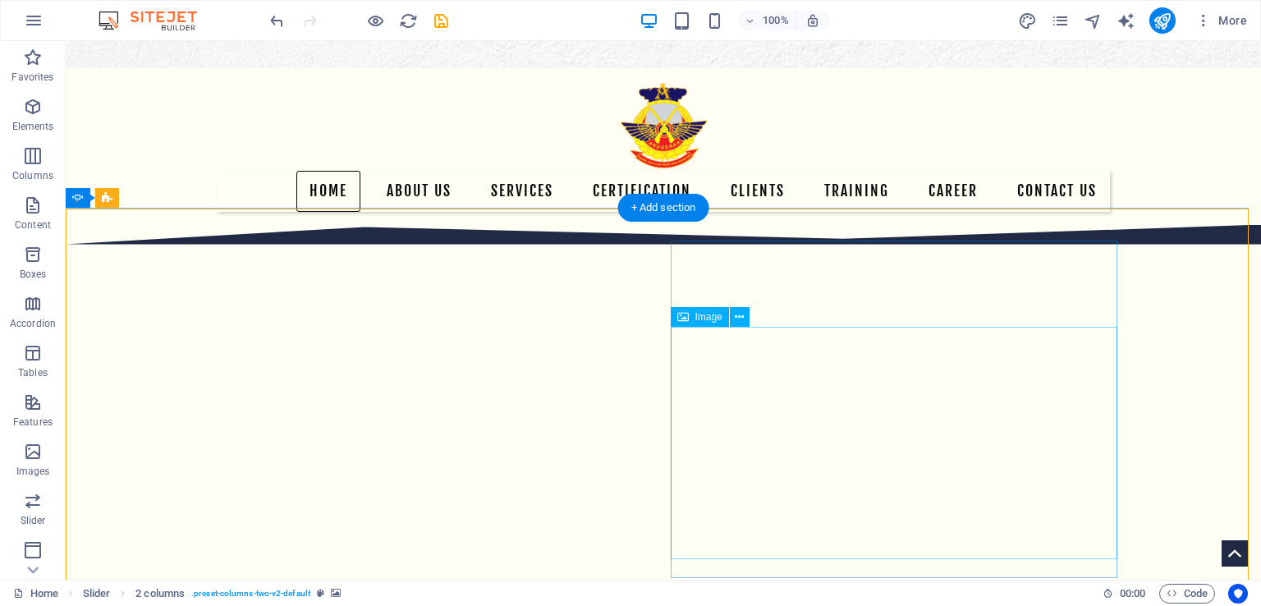
scroll to position [328, 0]
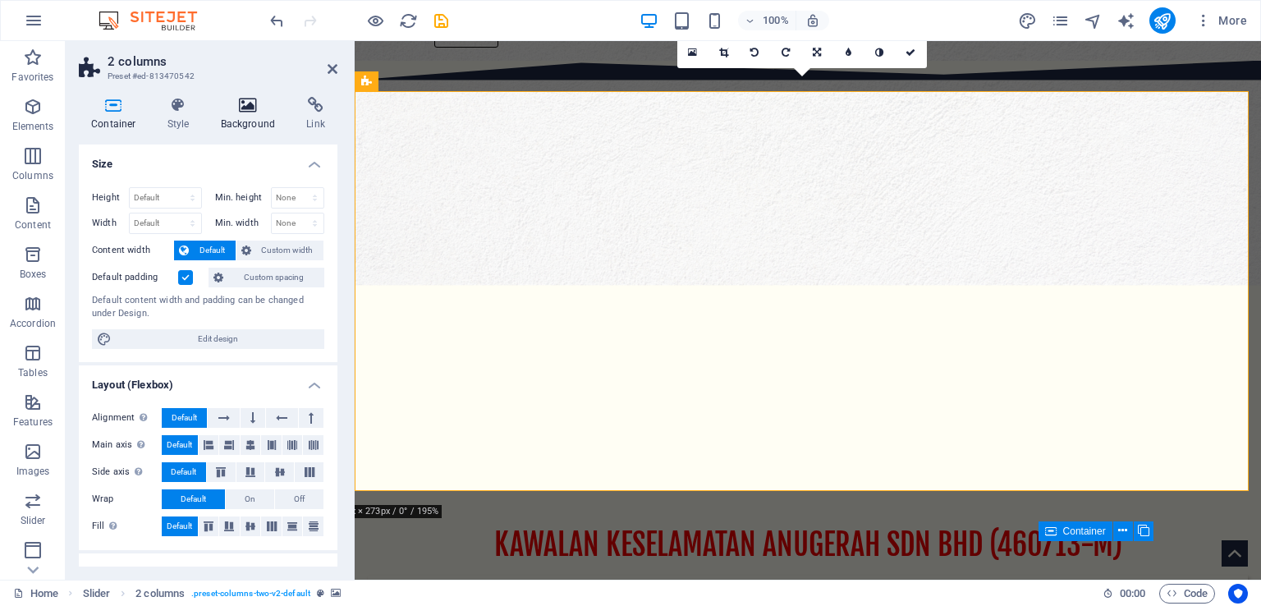
click at [256, 123] on h4 "Background" at bounding box center [252, 114] width 86 height 34
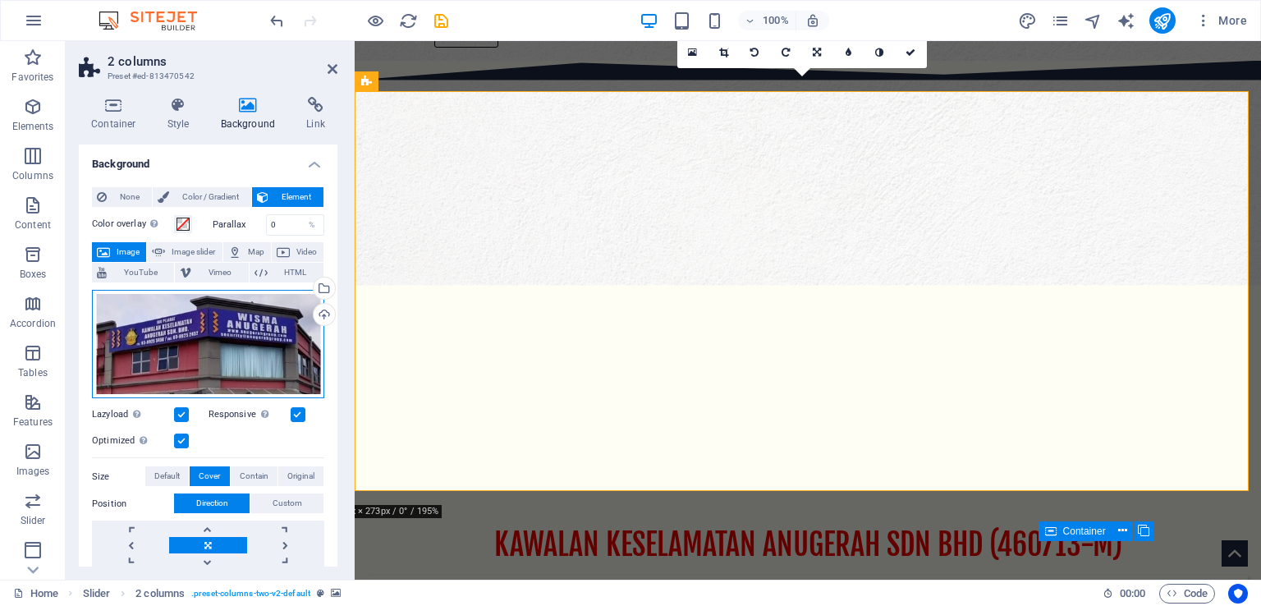
click at [204, 314] on div "Drag files here, click to choose files or select files from Files or our free s…" at bounding box center [208, 344] width 232 height 109
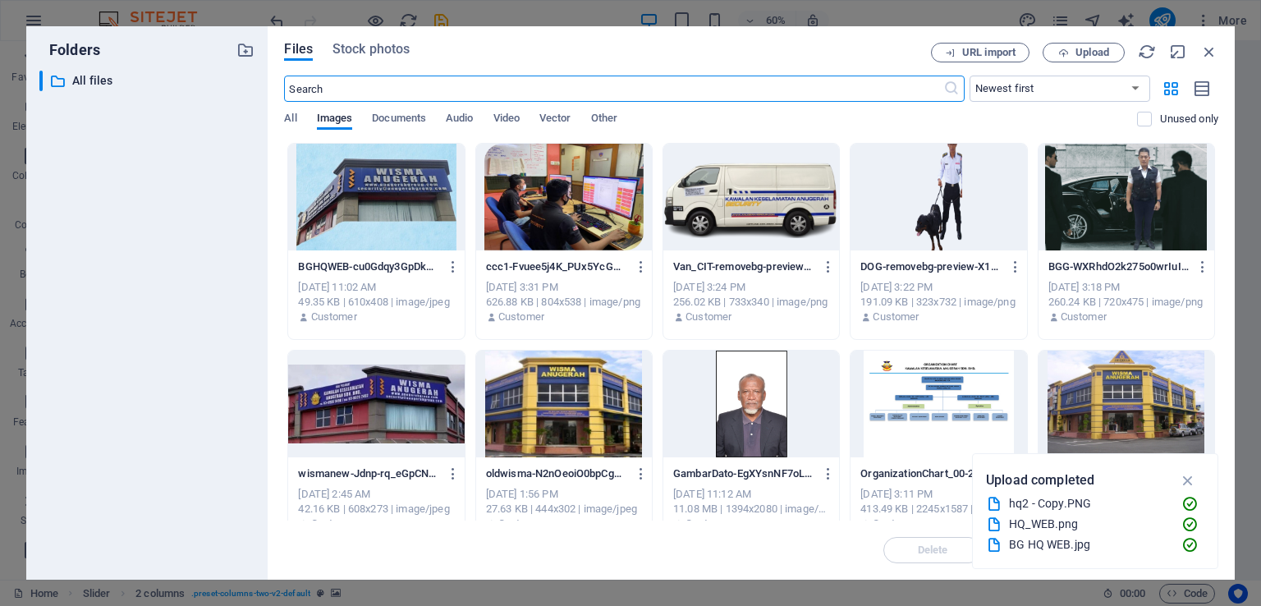
click at [387, 190] on div at bounding box center [376, 197] width 176 height 107
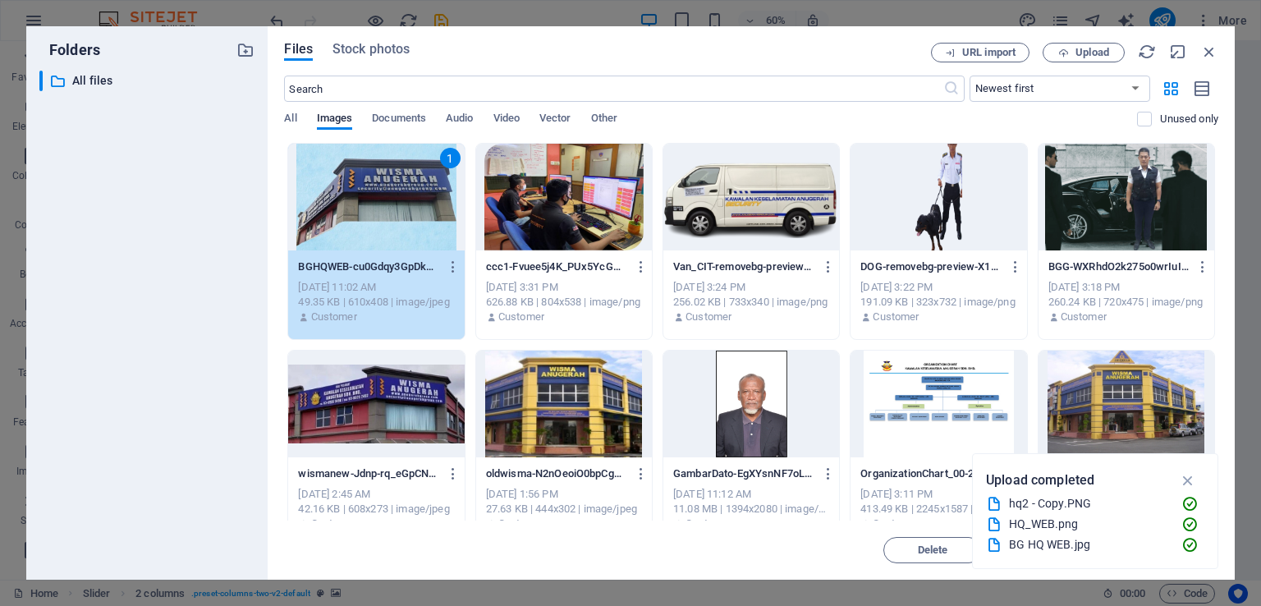
click at [387, 190] on div "1" at bounding box center [376, 197] width 176 height 107
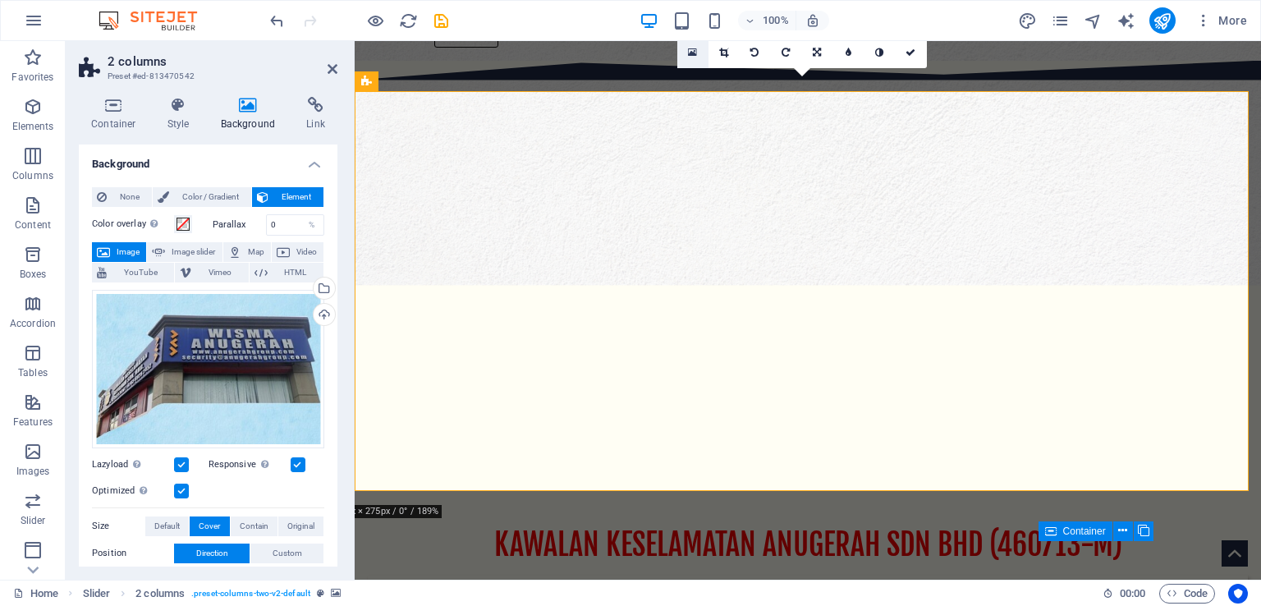
click at [690, 50] on icon at bounding box center [692, 52] width 9 height 11
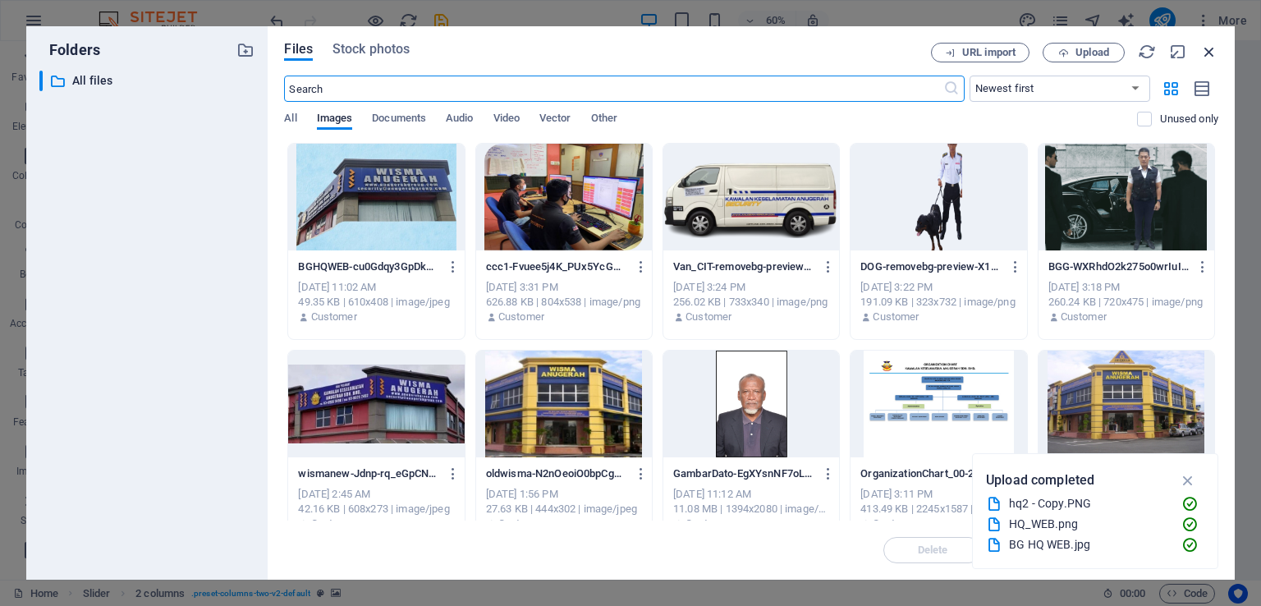
click at [1208, 55] on icon "button" at bounding box center [1209, 52] width 18 height 18
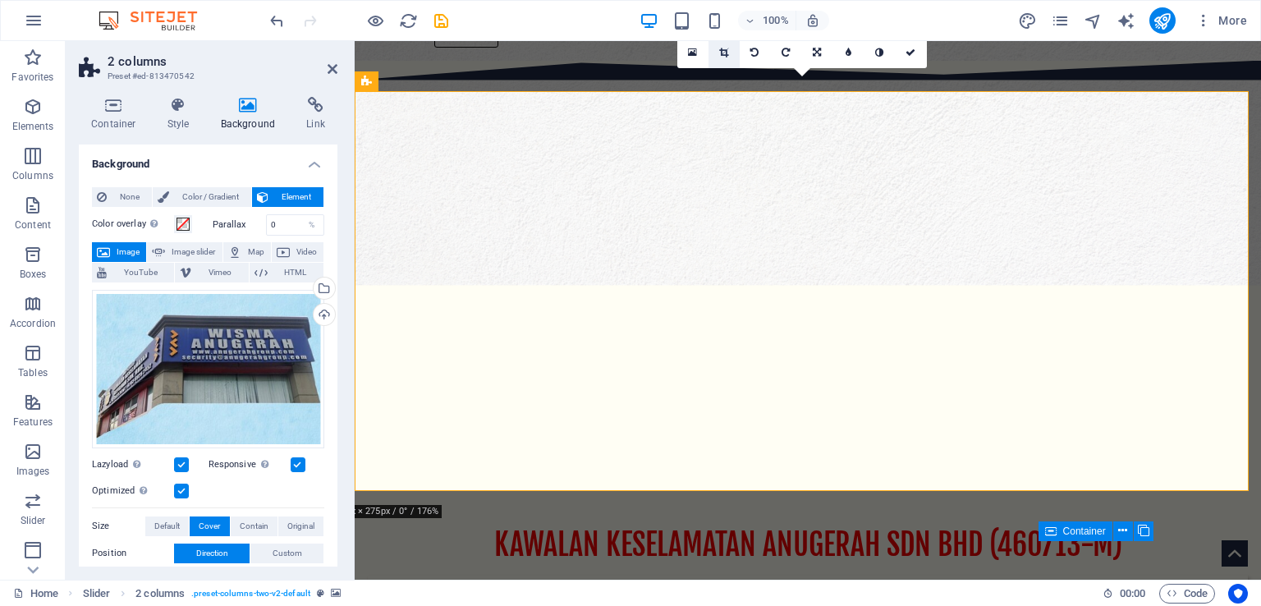
click at [719, 51] on icon at bounding box center [723, 53] width 9 height 10
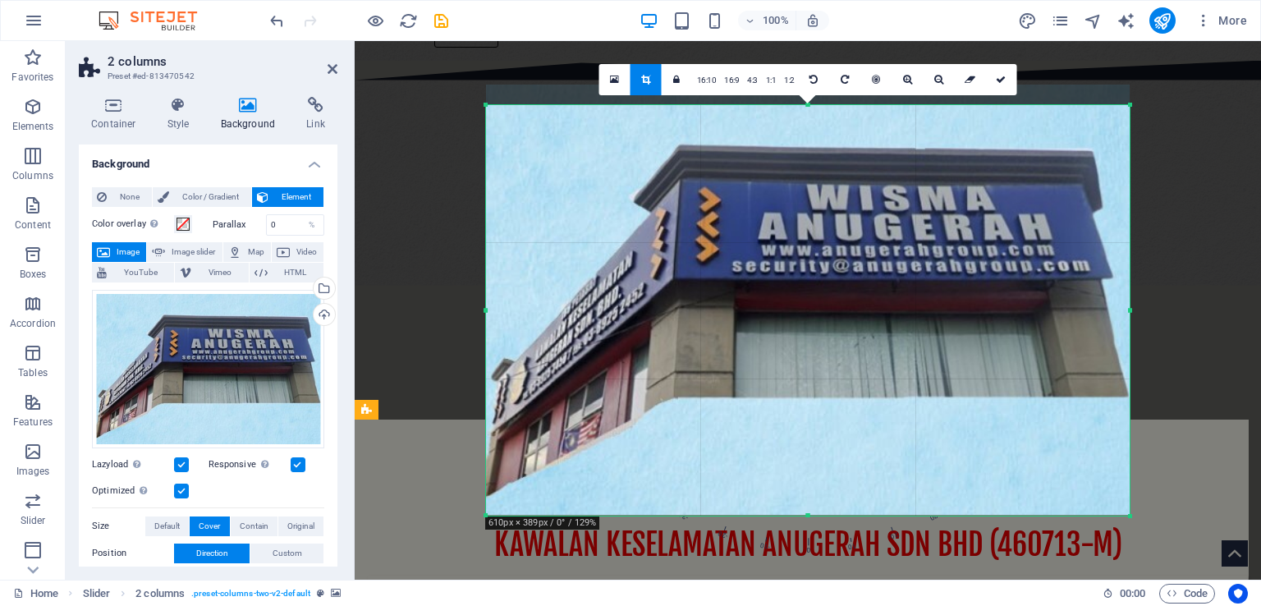
drag, startPoint x: 808, startPoint y: 94, endPoint x: 808, endPoint y: 114, distance: 20.5
click at [808, 114] on div "180 170 160 150 140 130 120 110 100 90 80 70 60 50 40 30 20 10 0 -10 -20 -30 -4…" at bounding box center [808, 310] width 644 height 410
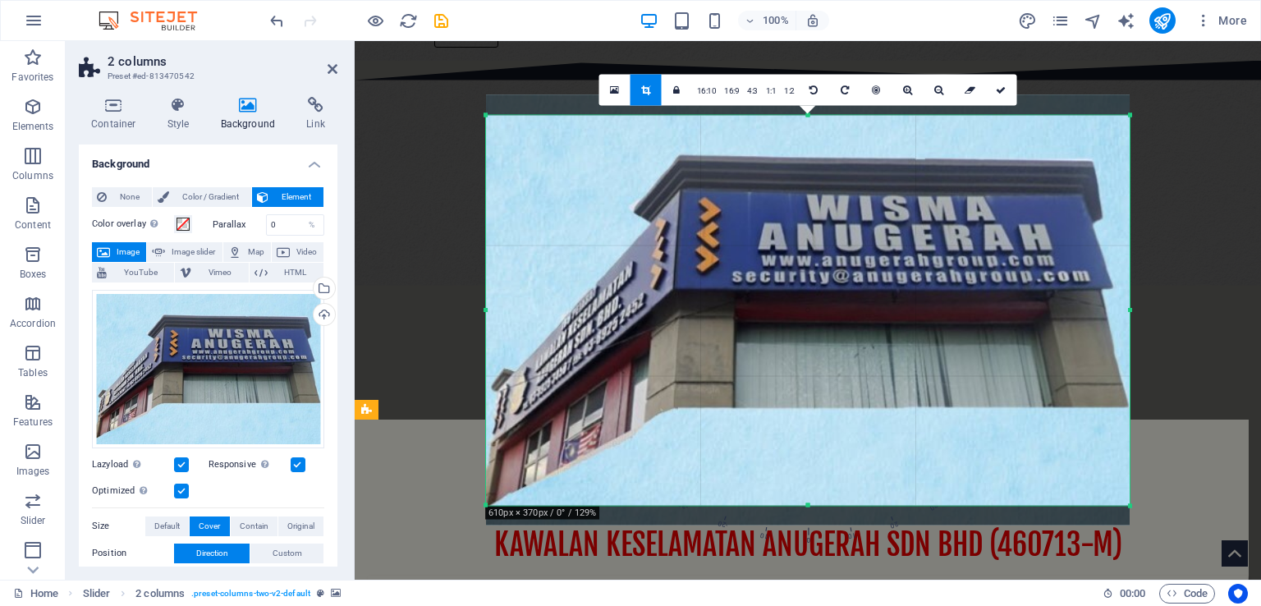
drag, startPoint x: 810, startPoint y: 516, endPoint x: 810, endPoint y: 496, distance: 19.7
click at [810, 496] on div "180 170 160 150 140 130 120 110 100 90 80 70 60 50 40 30 20 10 0 -10 -20 -30 -4…" at bounding box center [808, 311] width 644 height 390
click at [1001, 93] on icon at bounding box center [1001, 90] width 10 height 10
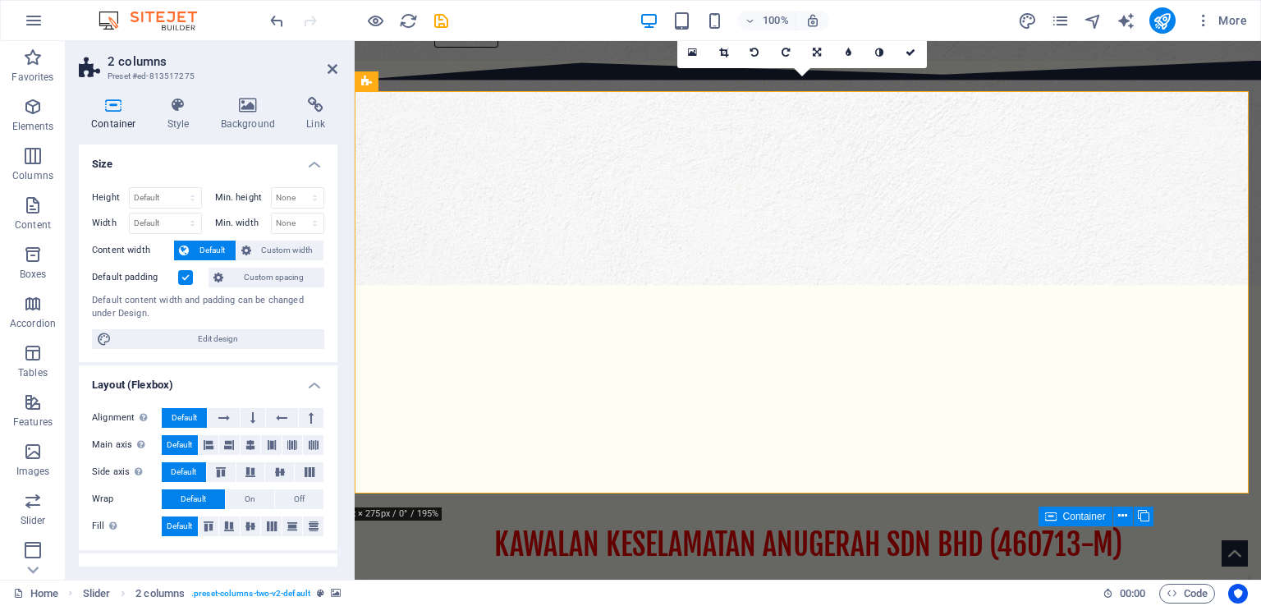
click at [242, 92] on div "Container Style Background Link Size Height Default px rem % vh vw Min. height …" at bounding box center [208, 332] width 285 height 496
click at [241, 100] on icon at bounding box center [249, 105] width 80 height 16
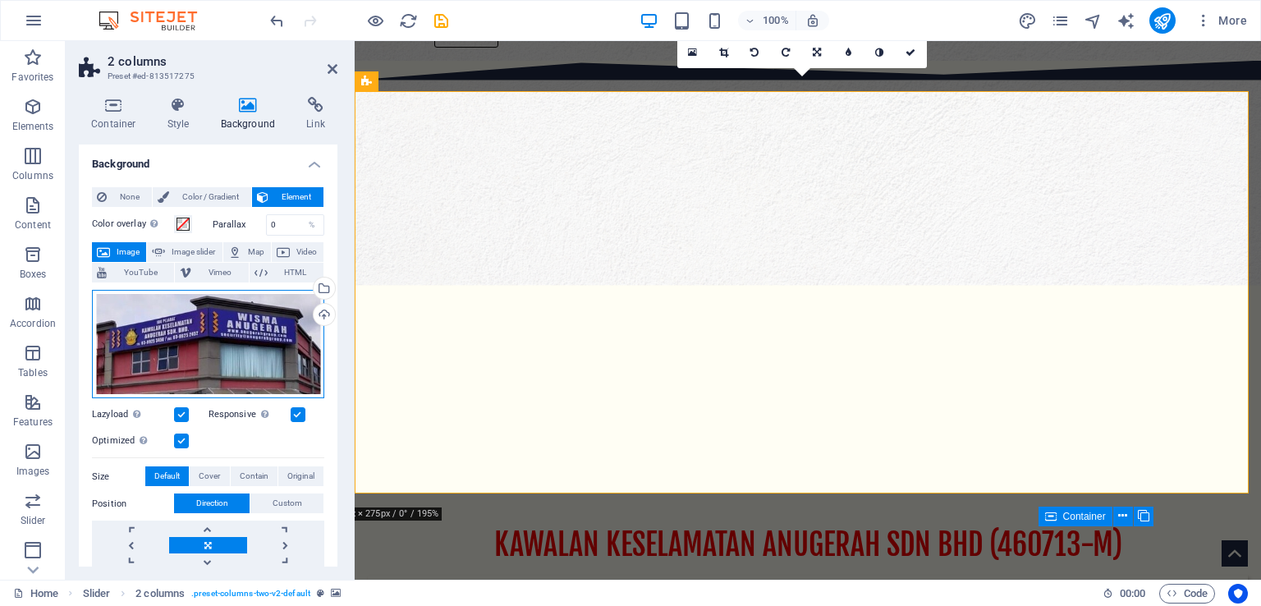
click at [213, 333] on div "Drag files here, click to choose files or select files from Files or our free s…" at bounding box center [208, 344] width 232 height 109
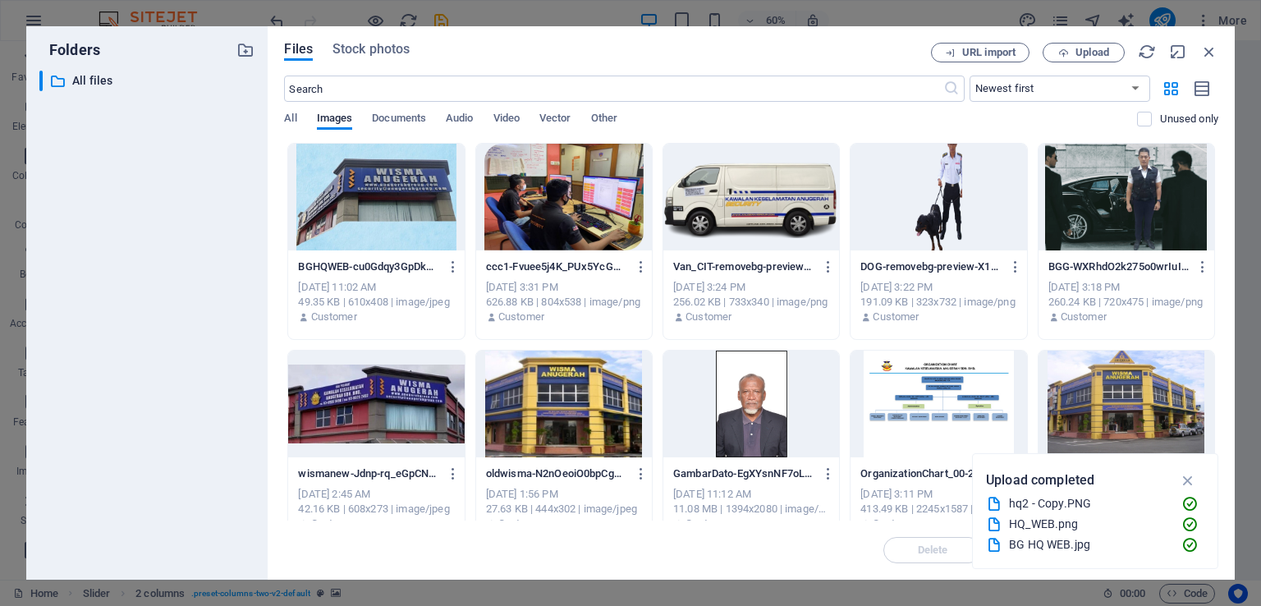
click at [366, 188] on div at bounding box center [376, 197] width 176 height 107
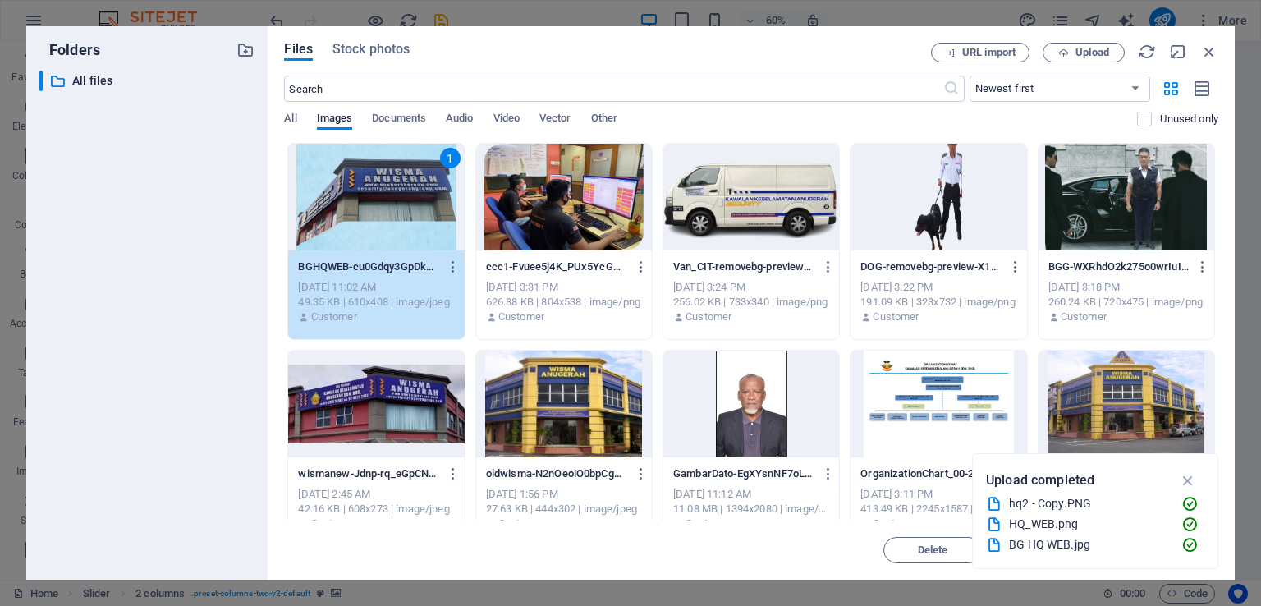
click at [366, 188] on div "1" at bounding box center [376, 197] width 176 height 107
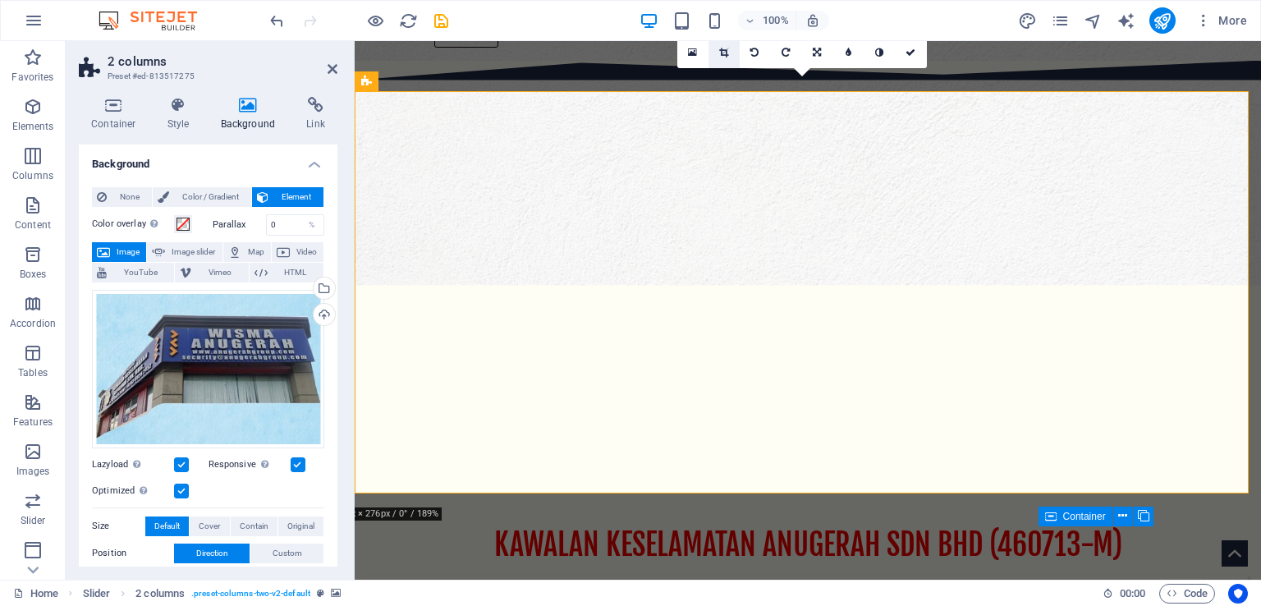
click at [726, 53] on icon at bounding box center [723, 53] width 9 height 10
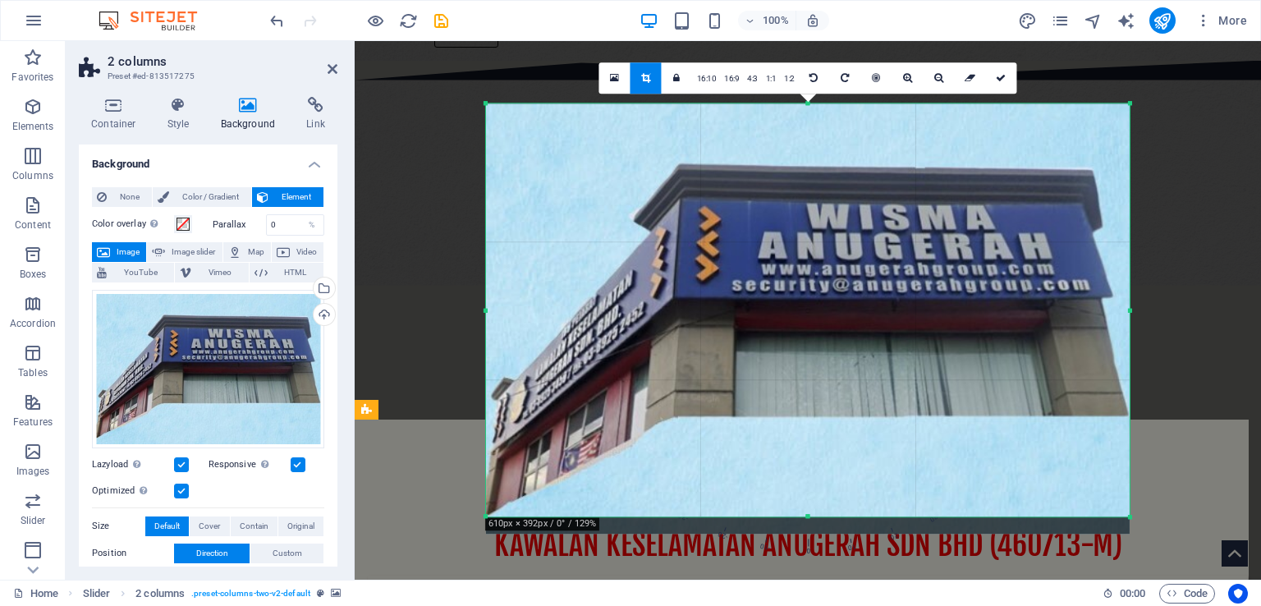
drag, startPoint x: 814, startPoint y: 526, endPoint x: 811, endPoint y: 509, distance: 17.4
click at [811, 509] on div "180 170 160 150 140 130 120 110 100 90 80 70 60 50 40 30 20 10 0 -10 -20 -30 -4…" at bounding box center [808, 309] width 644 height 413
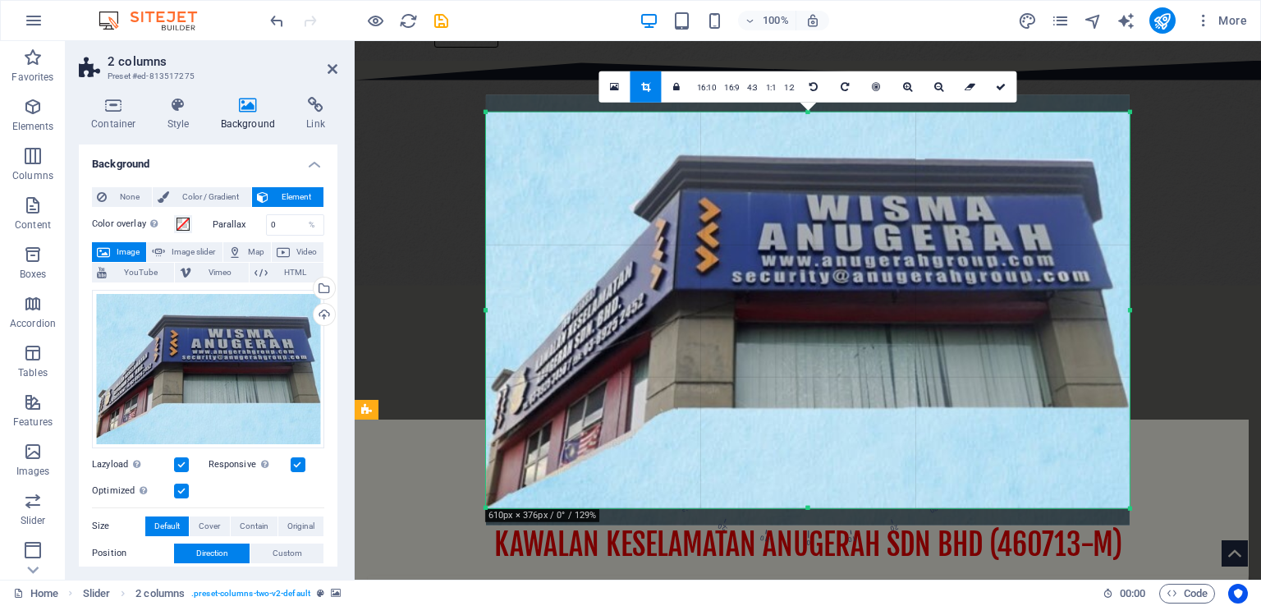
drag, startPoint x: 810, startPoint y: 105, endPoint x: 809, endPoint y: 122, distance: 17.3
click at [809, 122] on div "180 170 160 150 140 130 120 110 100 90 80 70 60 50 40 30 20 10 0 -10 -20 -30 -4…" at bounding box center [808, 310] width 644 height 396
click at [998, 88] on icon at bounding box center [1001, 87] width 10 height 10
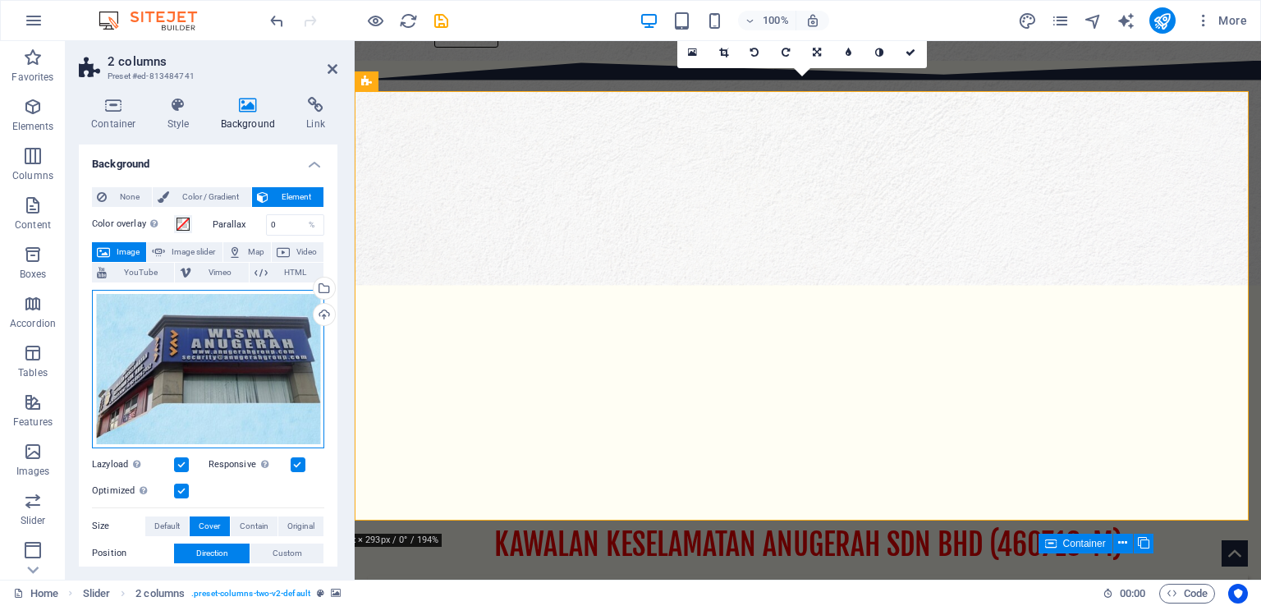
click at [241, 352] on div "Drag files here, click to choose files or select files from Files or our free s…" at bounding box center [208, 369] width 232 height 158
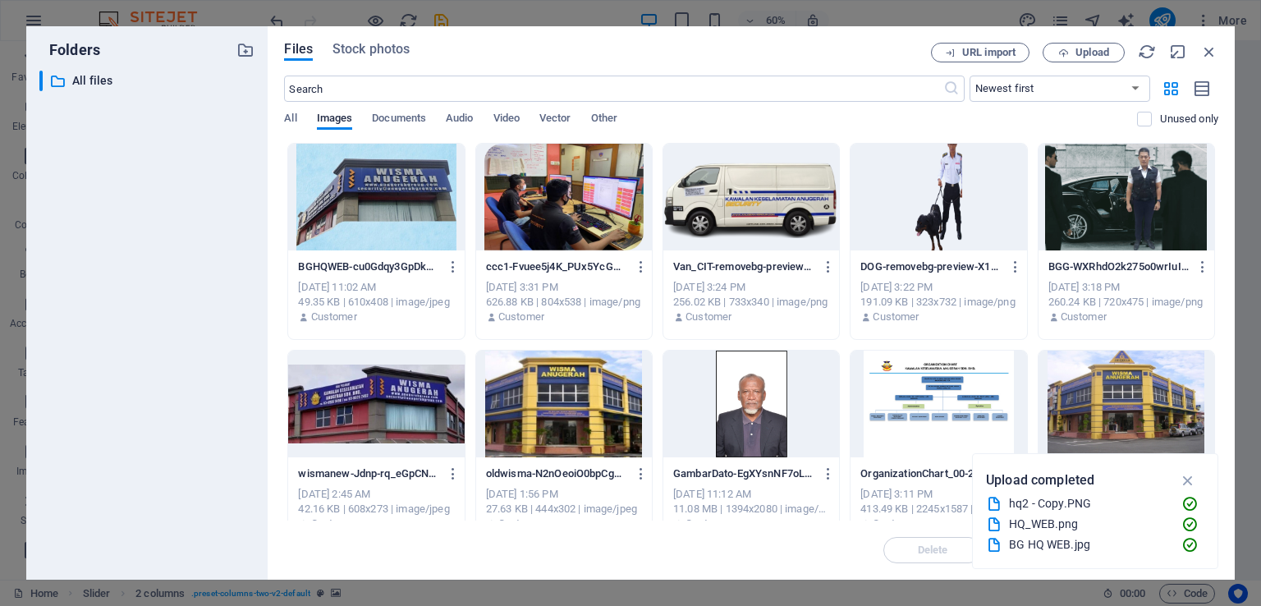
click at [360, 201] on div at bounding box center [376, 197] width 176 height 107
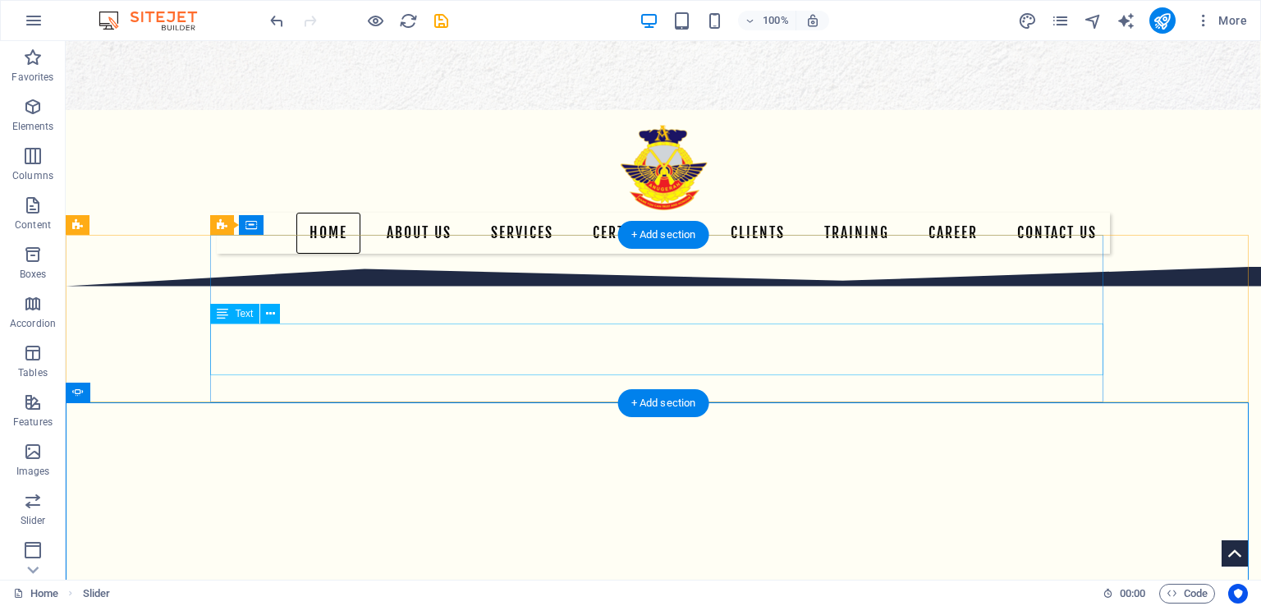
scroll to position [0, 0]
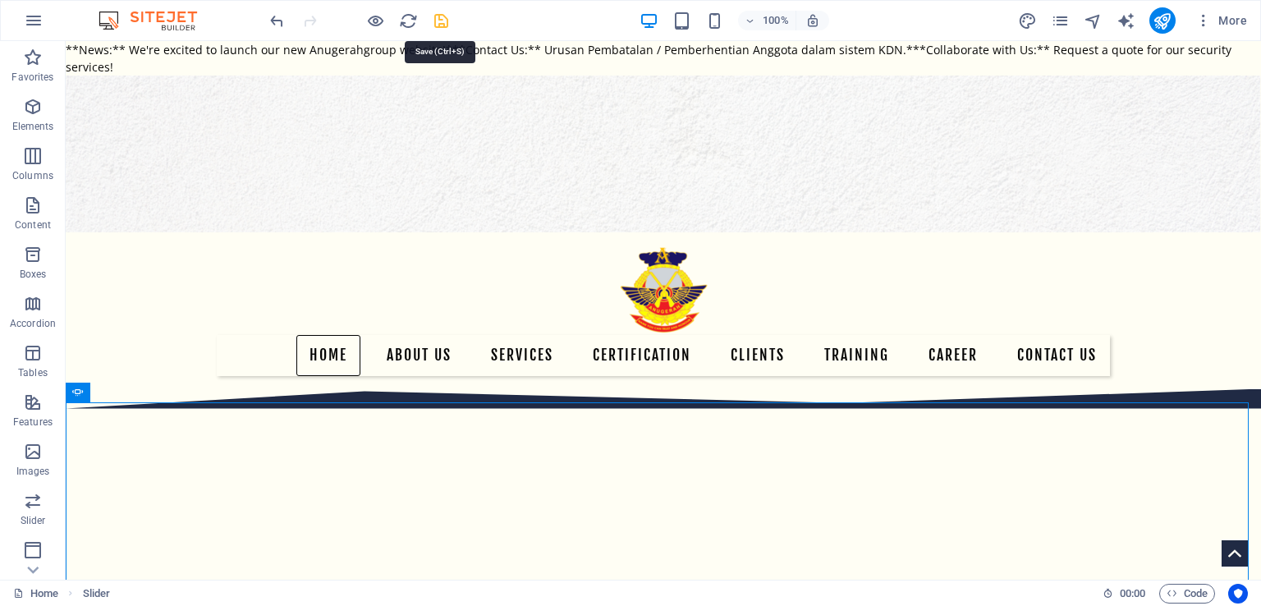
click at [442, 17] on icon "save" at bounding box center [441, 20] width 19 height 19
checkbox input "false"
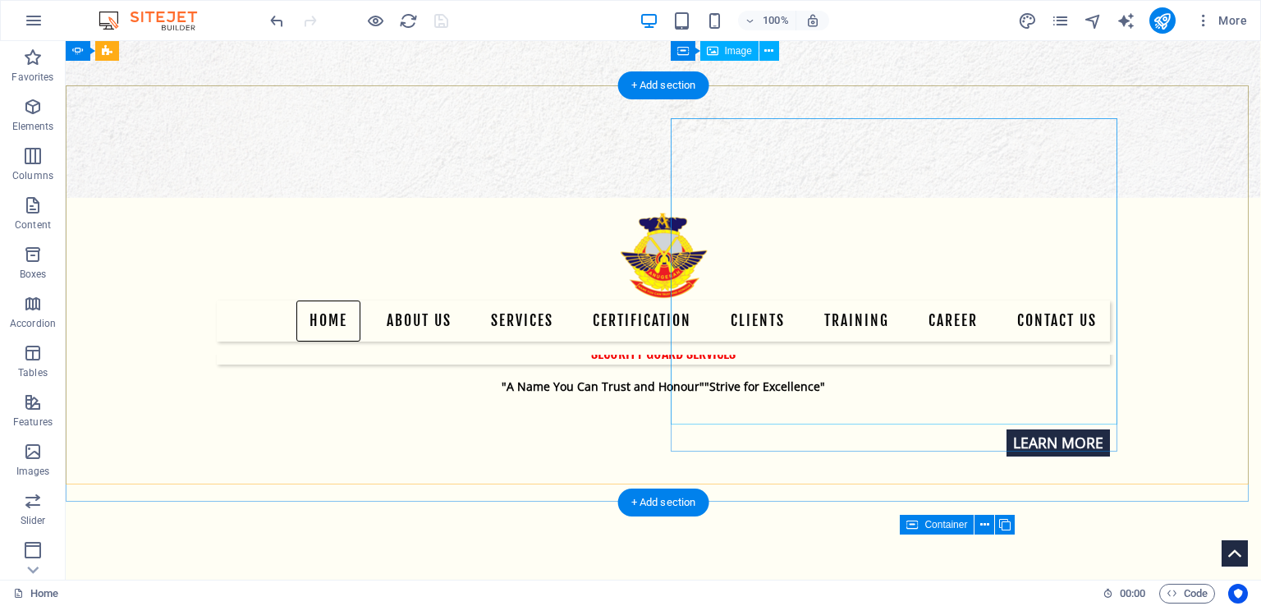
scroll to position [82, 0]
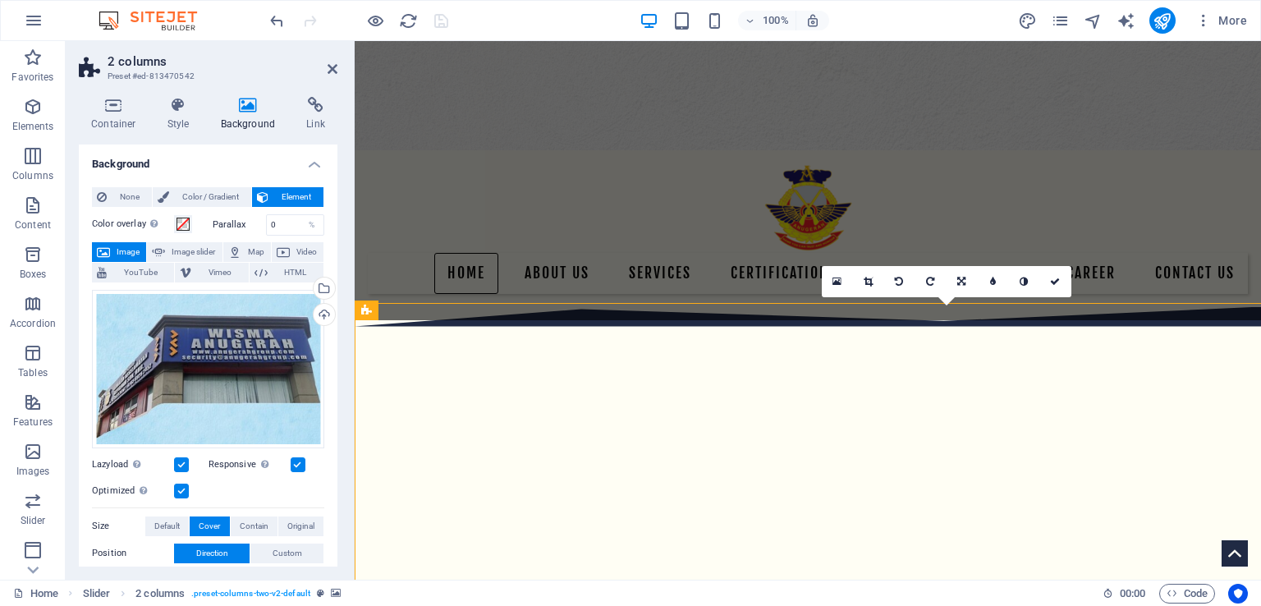
scroll to position [99, 0]
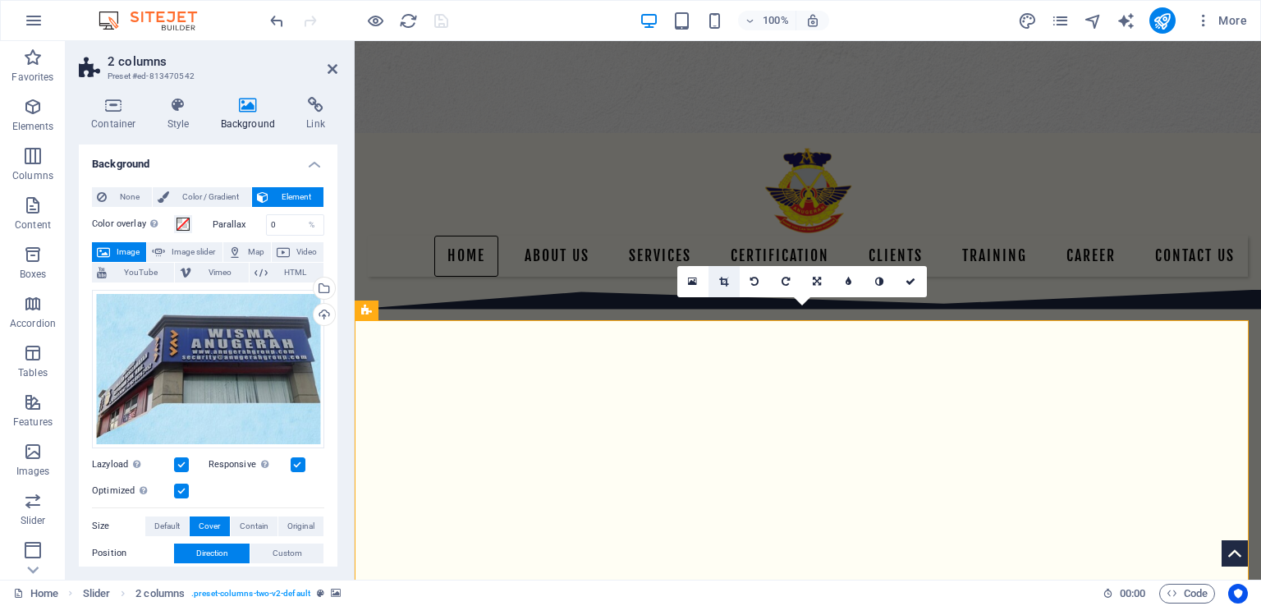
click at [722, 282] on icon at bounding box center [723, 282] width 9 height 10
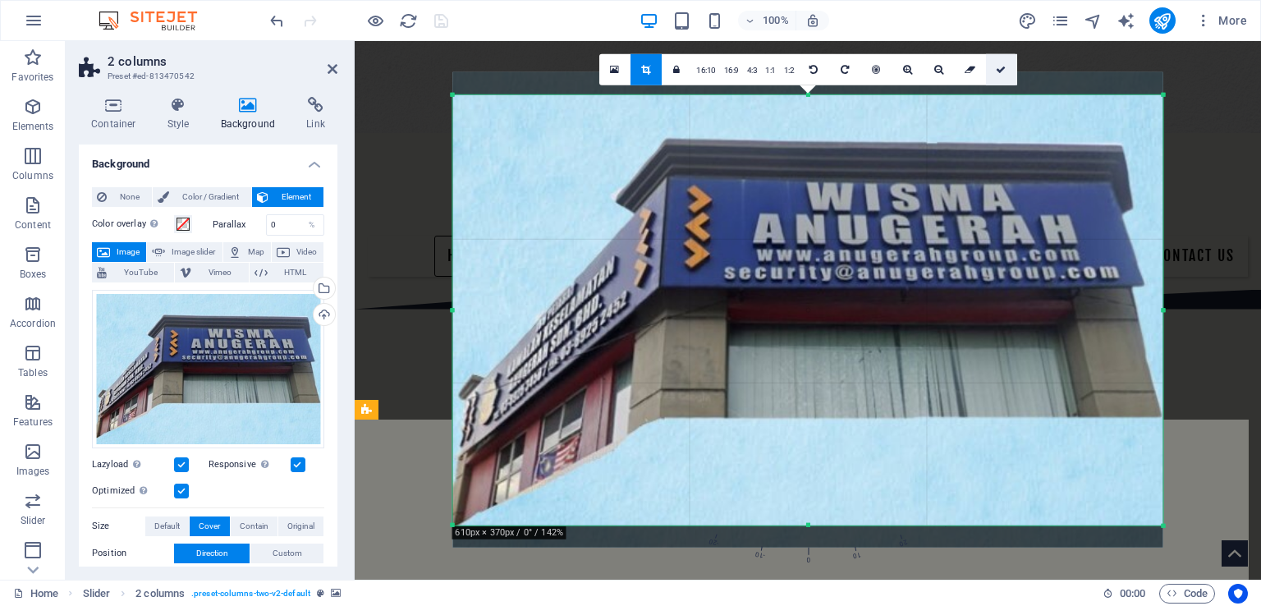
click at [1000, 72] on icon at bounding box center [1001, 70] width 10 height 10
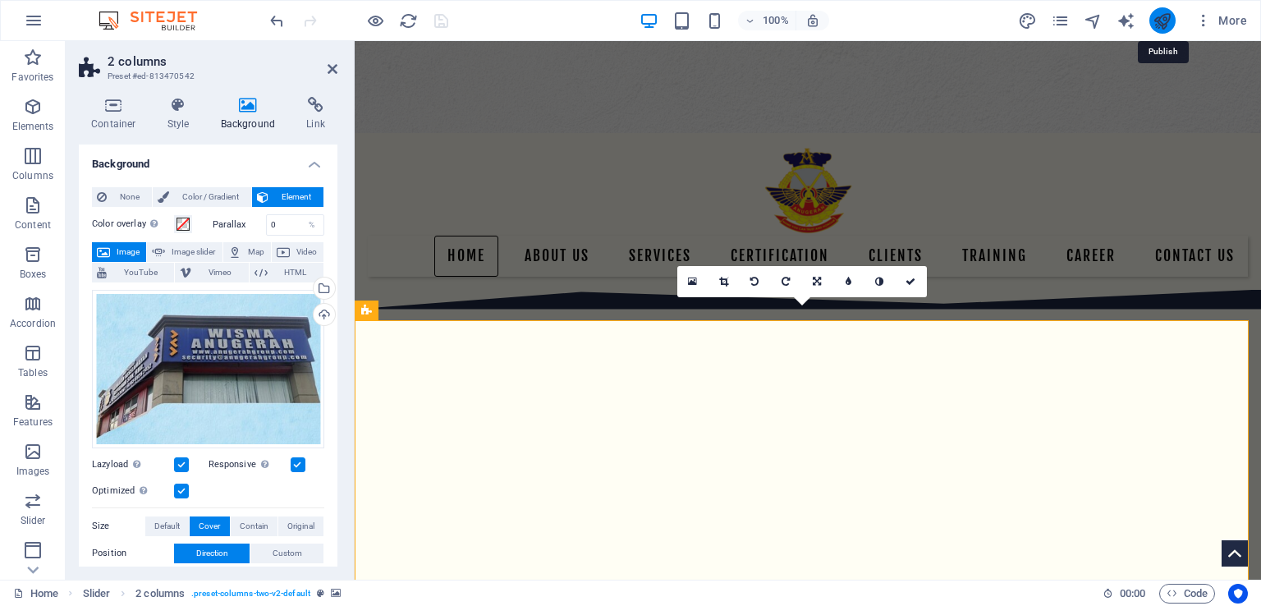
click at [1166, 21] on icon "publish" at bounding box center [1162, 20] width 19 height 19
